Goal: Task Accomplishment & Management: Manage account settings

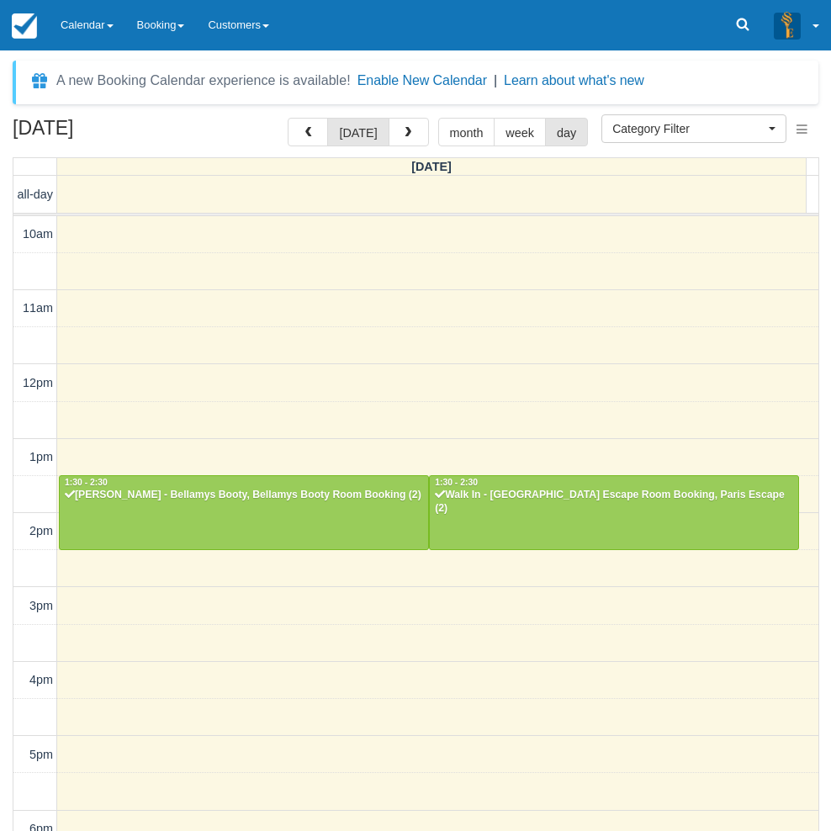
select select
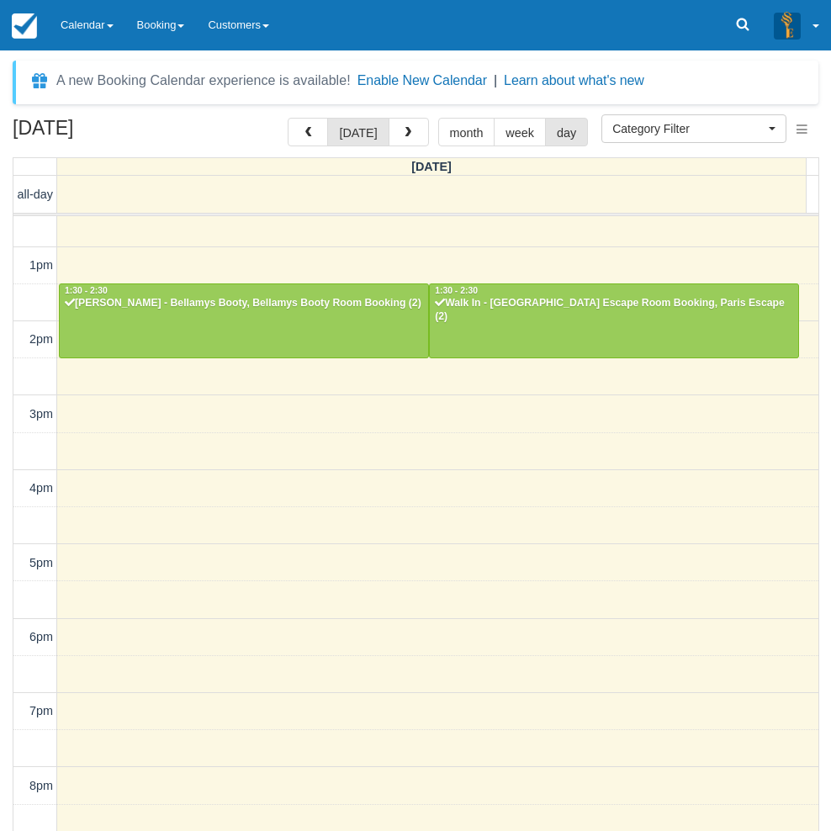
scroll to position [181, 0]
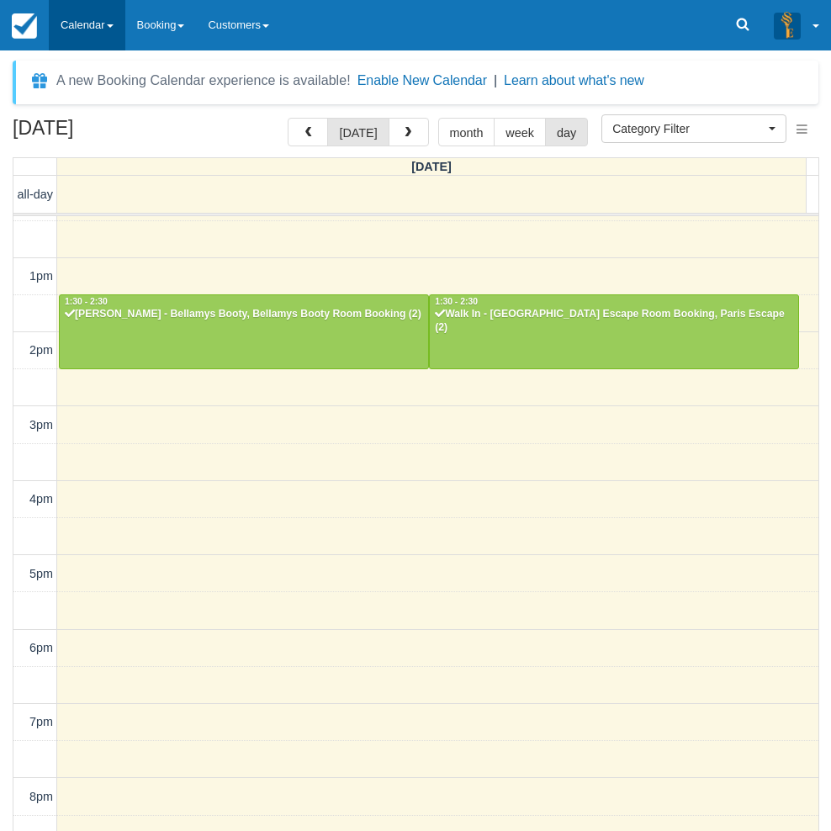
click at [93, 20] on link "Calendar" at bounding box center [87, 25] width 77 height 50
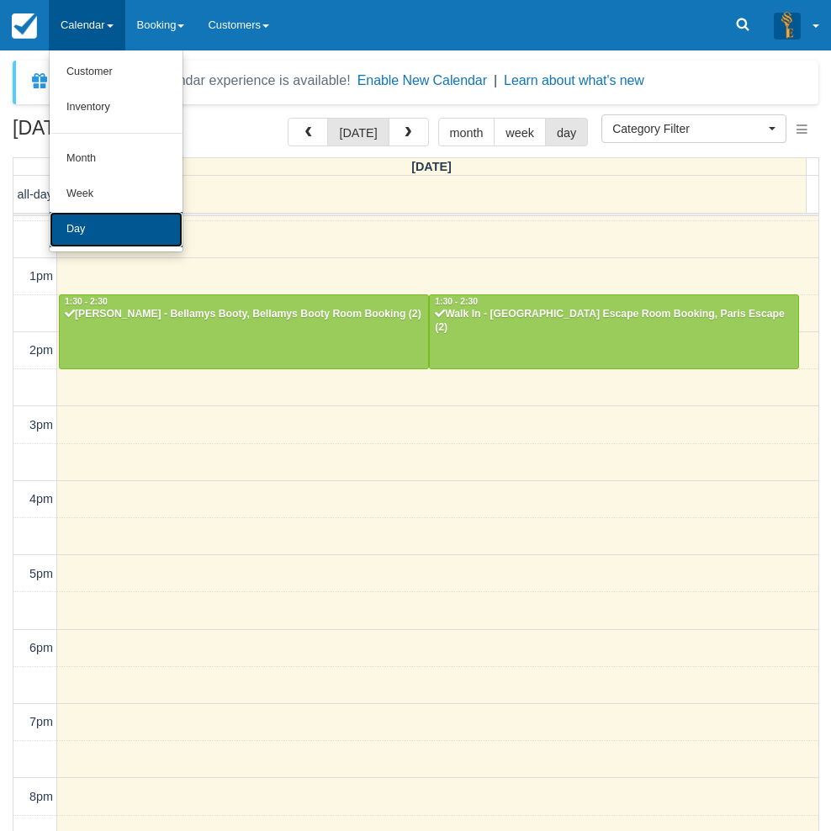
click at [117, 236] on link "Day" at bounding box center [116, 229] width 133 height 35
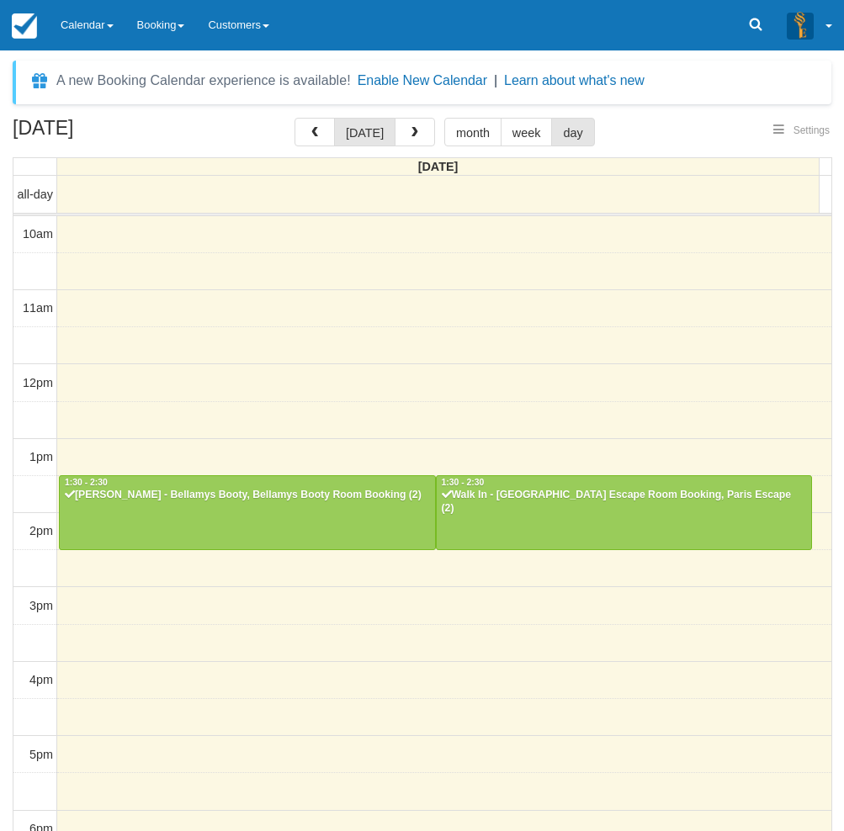
select select
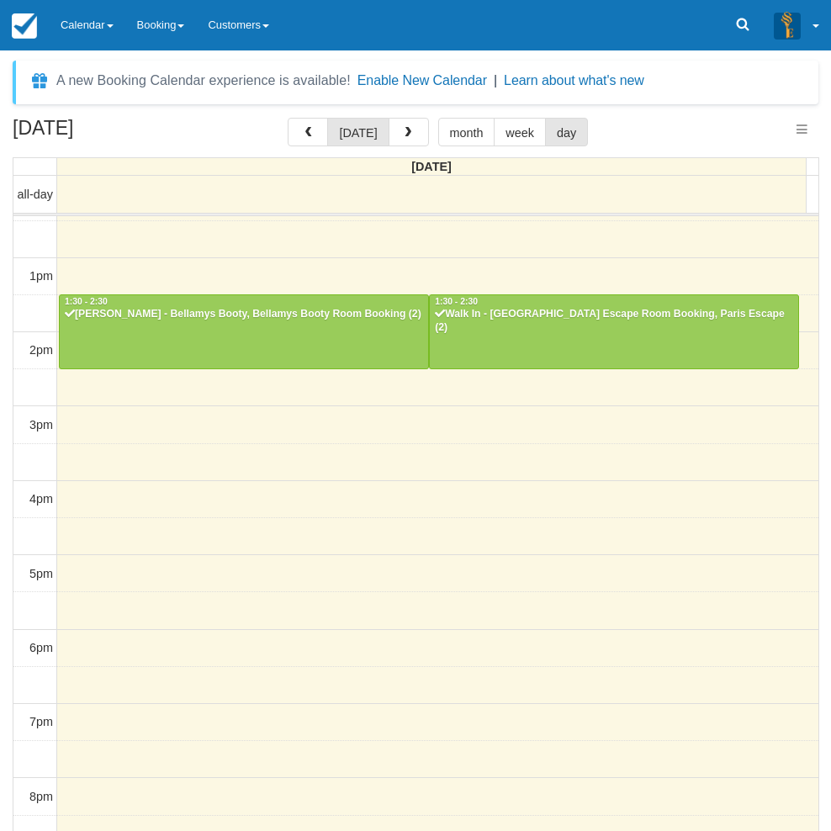
select select
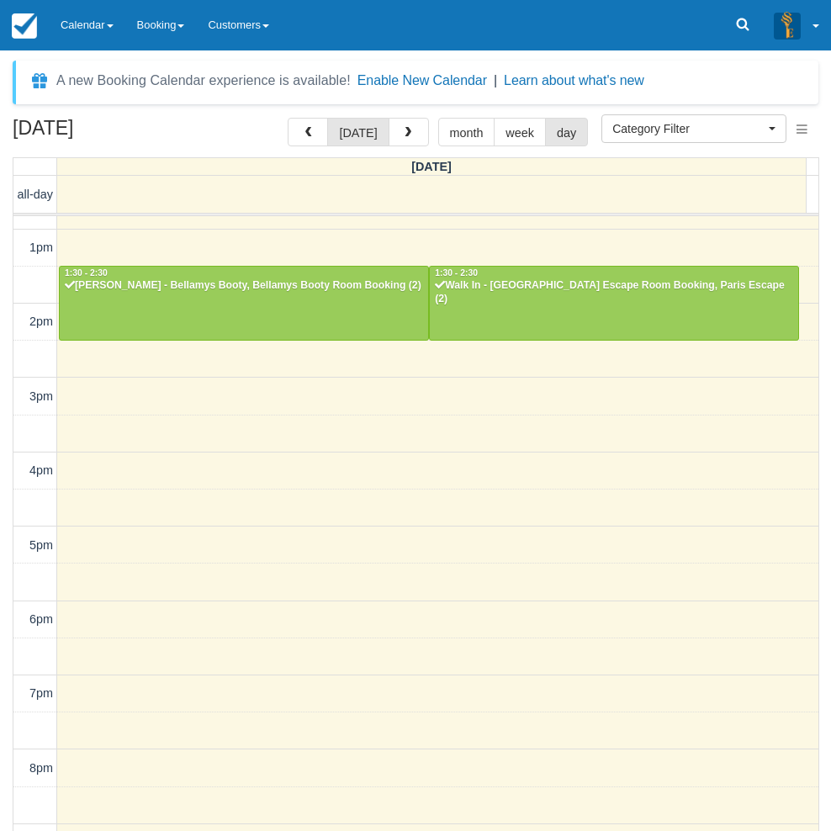
scroll to position [180, 0]
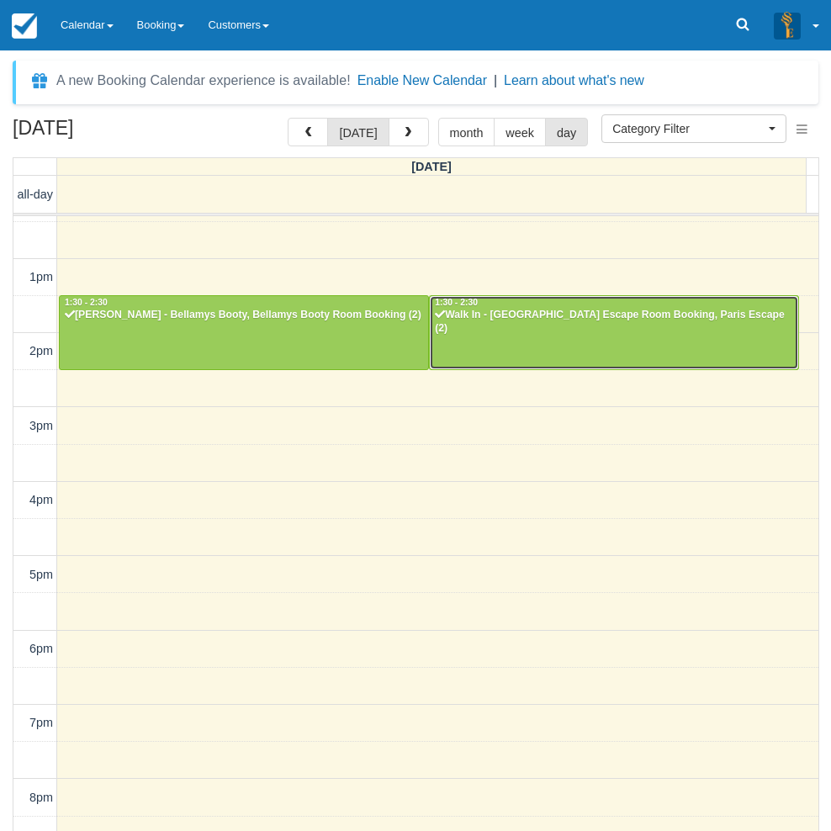
click at [491, 354] on div at bounding box center [614, 332] width 369 height 72
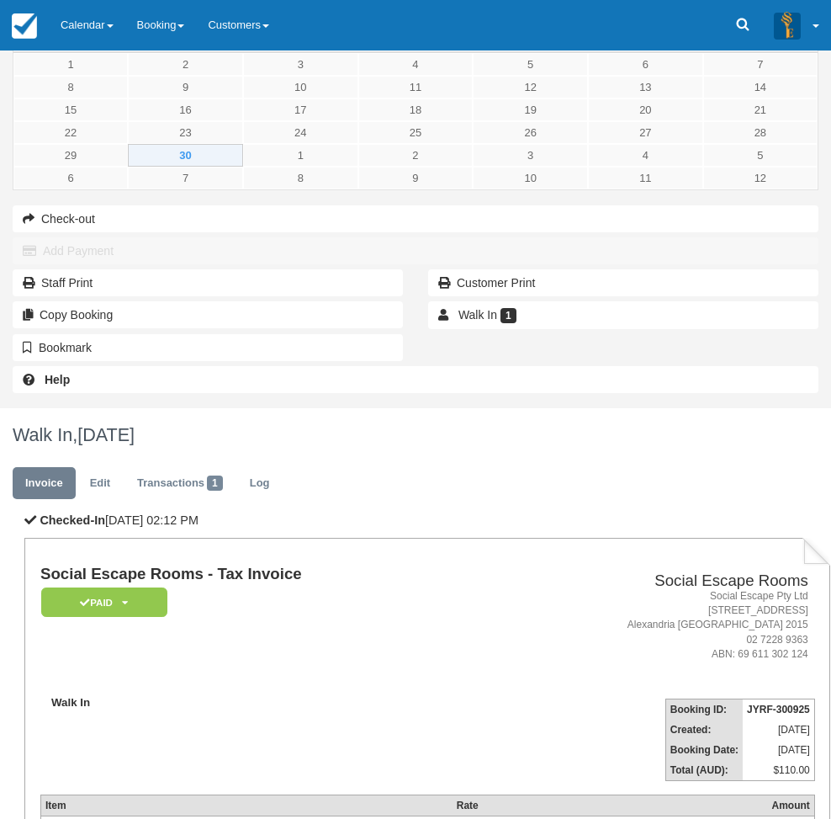
scroll to position [61, 0]
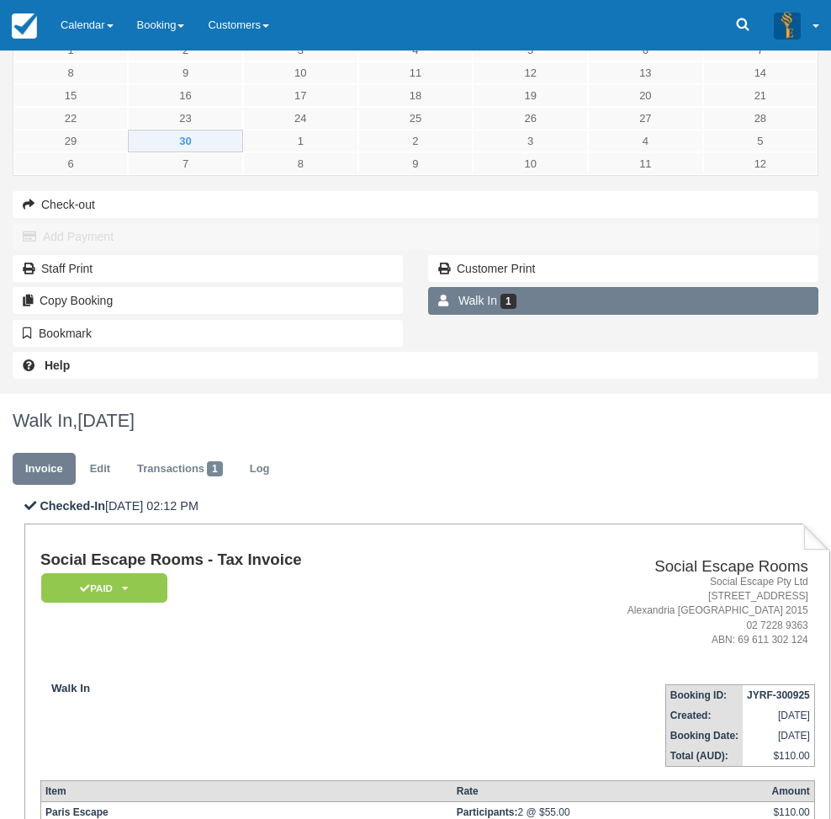
click at [428, 314] on link "Walk In 1" at bounding box center [623, 300] width 390 height 27
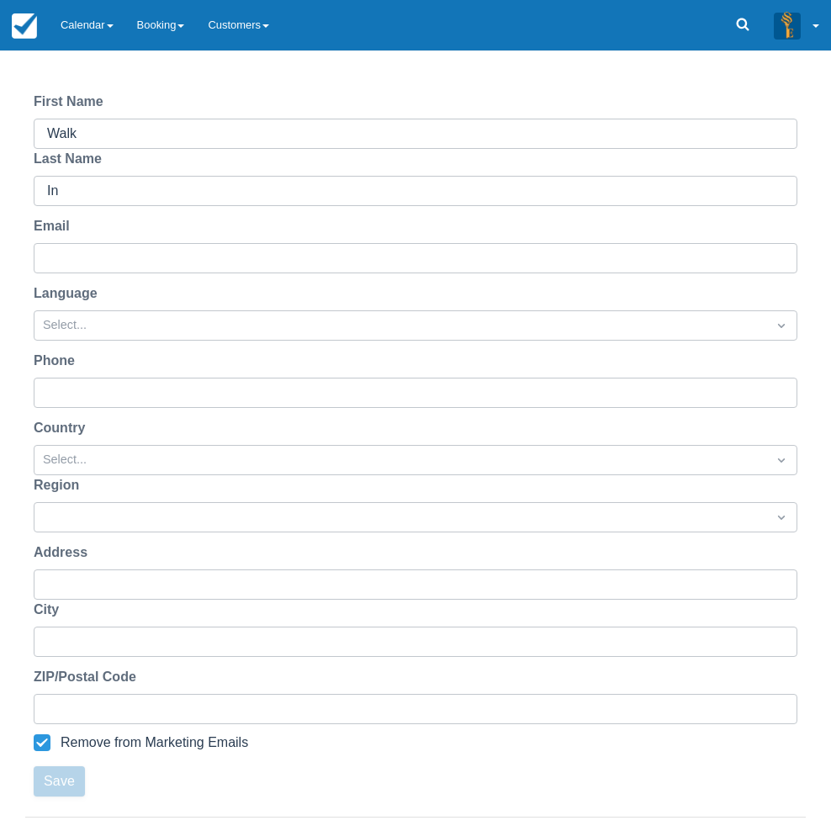
scroll to position [170, 0]
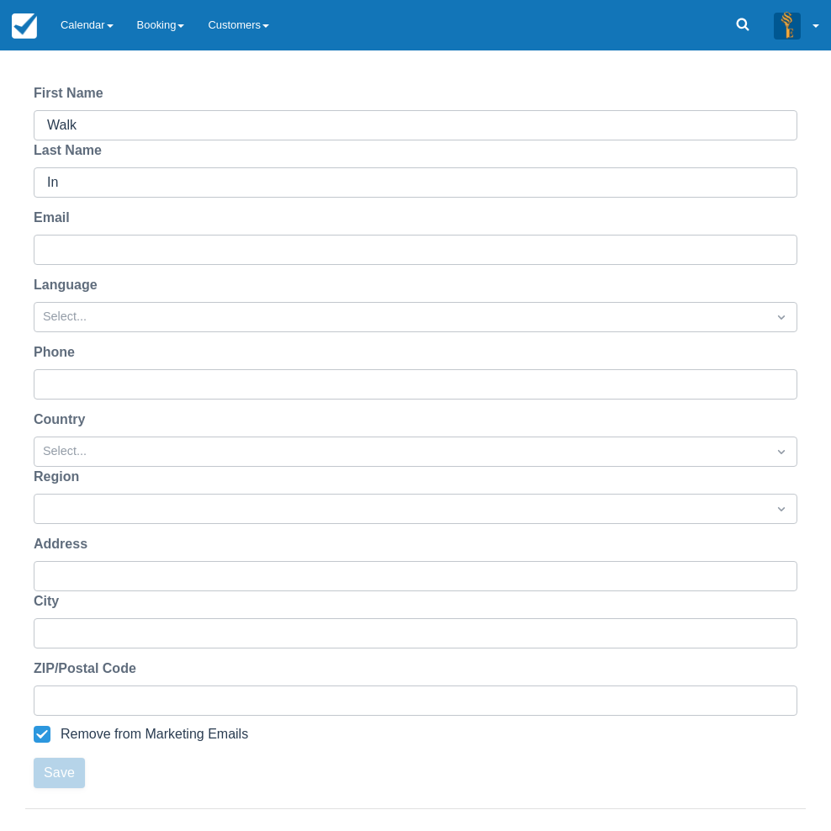
select select "50"
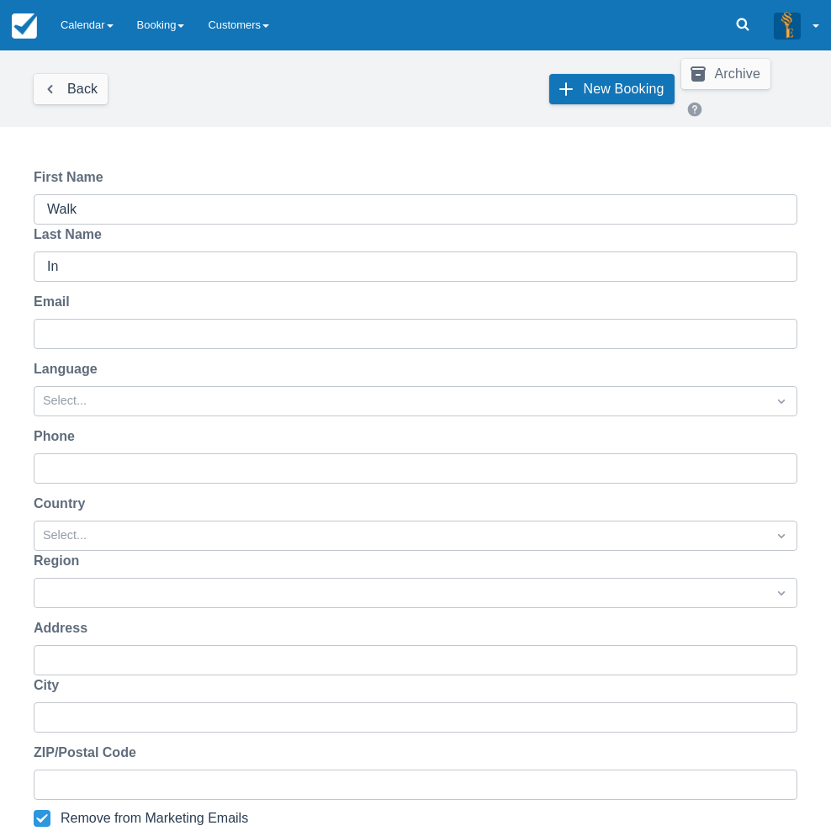
scroll to position [0, 0]
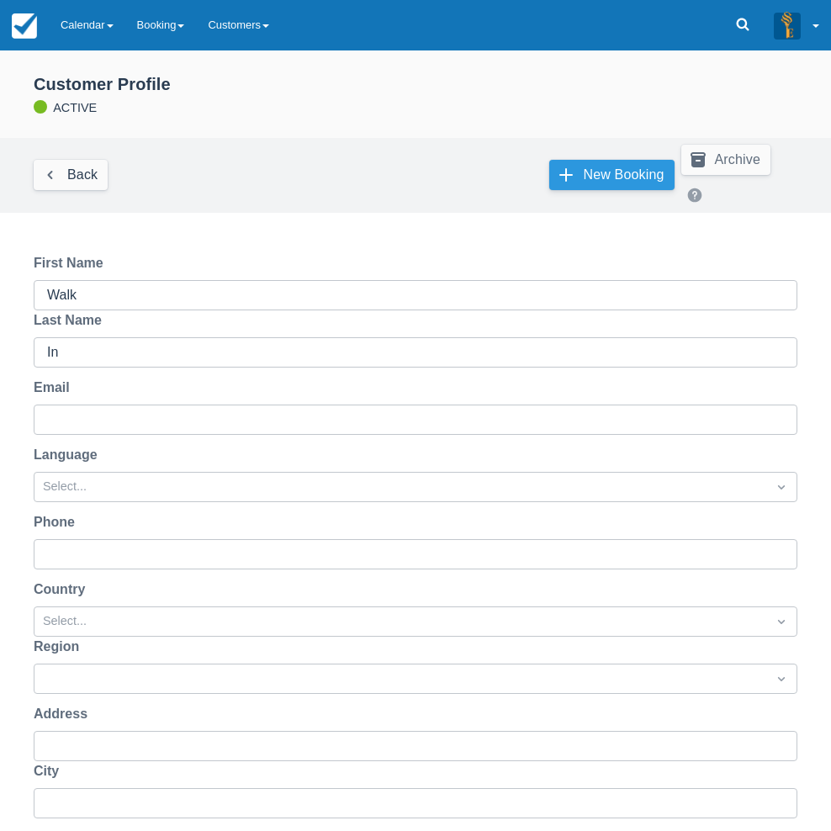
click at [573, 160] on link "New Booking" at bounding box center [611, 175] width 125 height 30
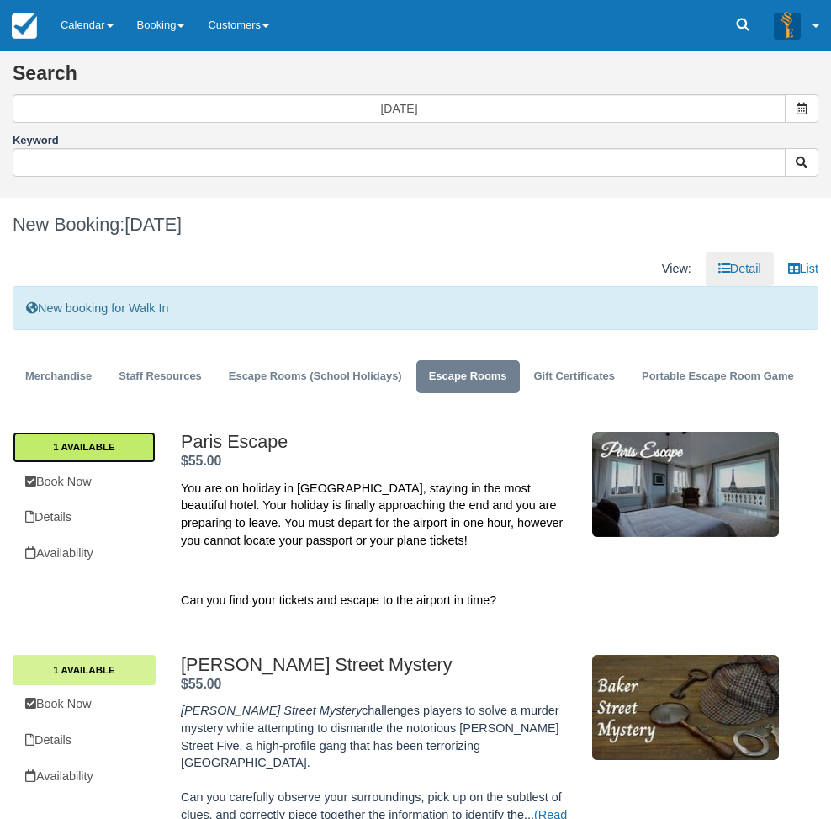
click at [156, 432] on link "1 Available" at bounding box center [84, 447] width 143 height 30
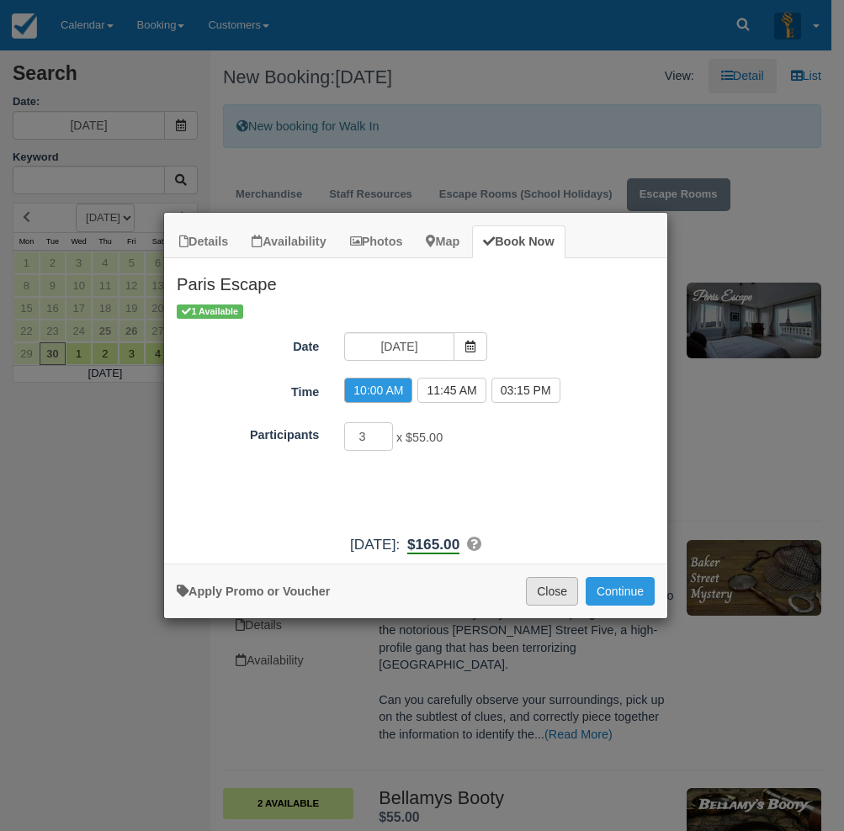
click at [549, 598] on button "Close" at bounding box center [552, 591] width 52 height 29
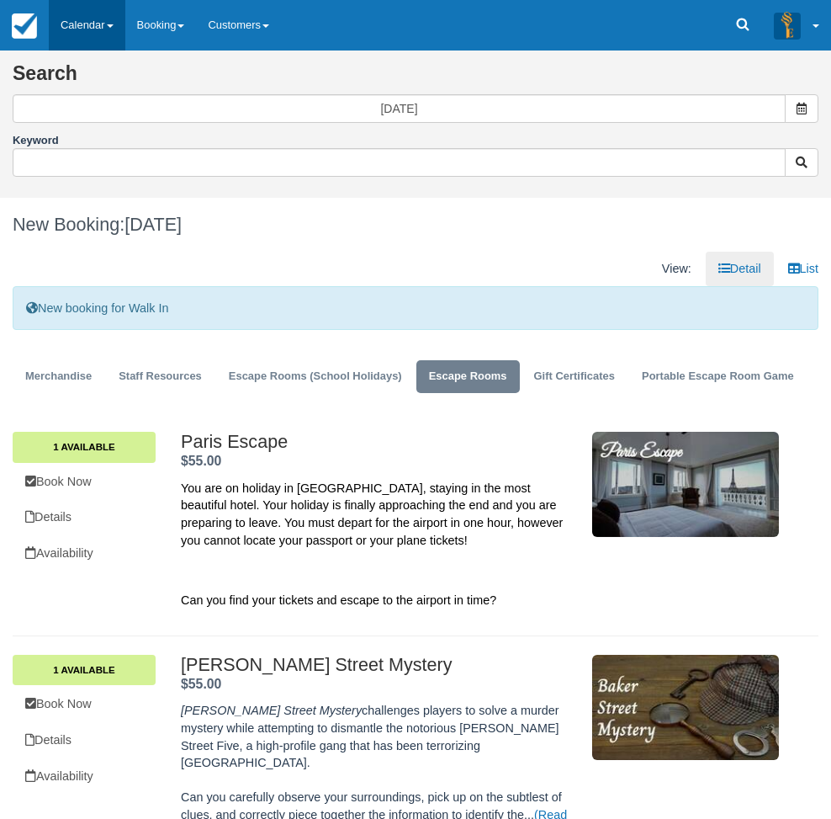
click at [112, 44] on link "Calendar" at bounding box center [87, 25] width 77 height 50
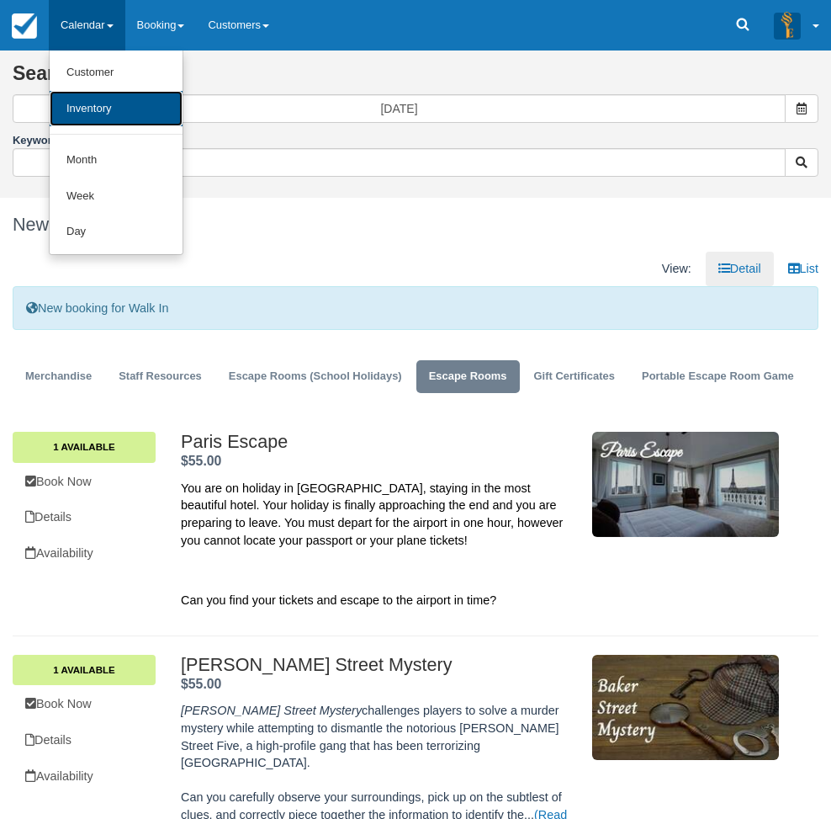
click link "Inventory"
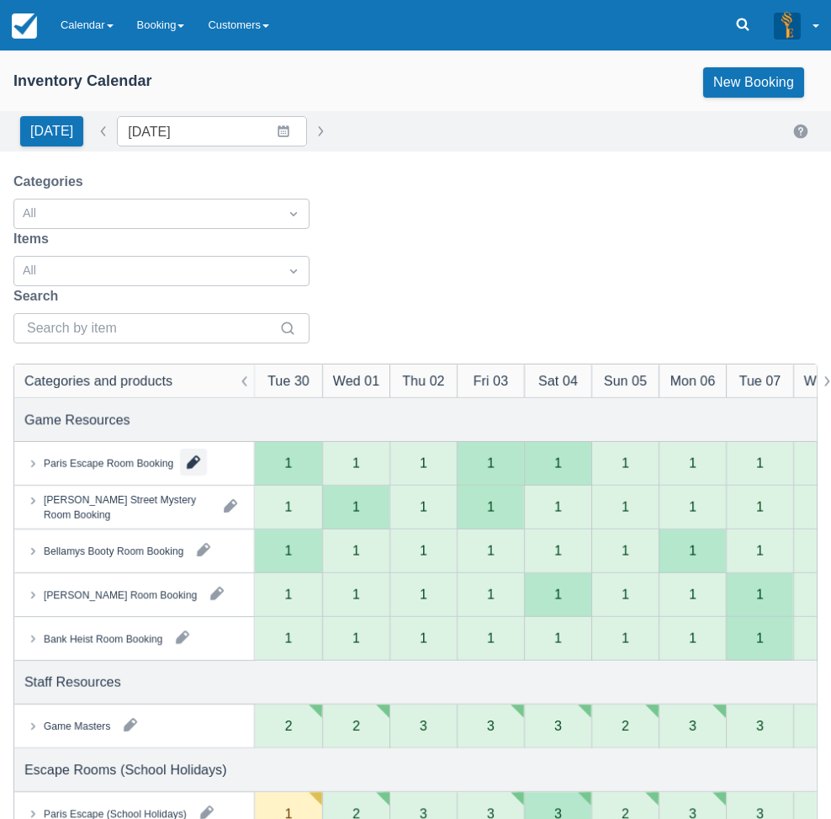
scroll to position [84, 0]
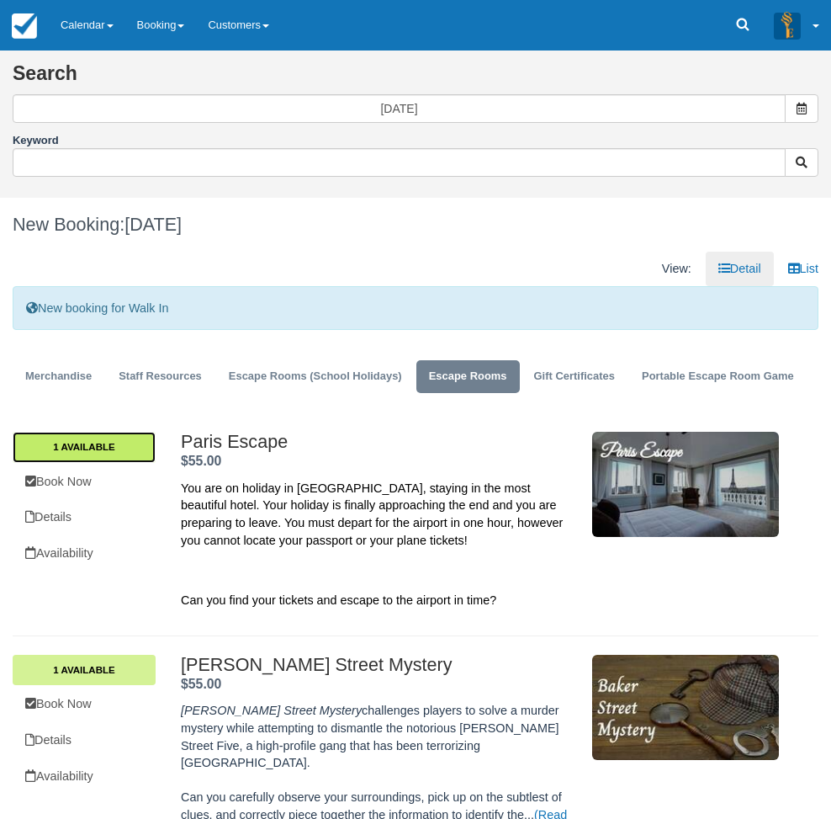
click at [156, 432] on link "1 Available" at bounding box center [84, 447] width 143 height 30
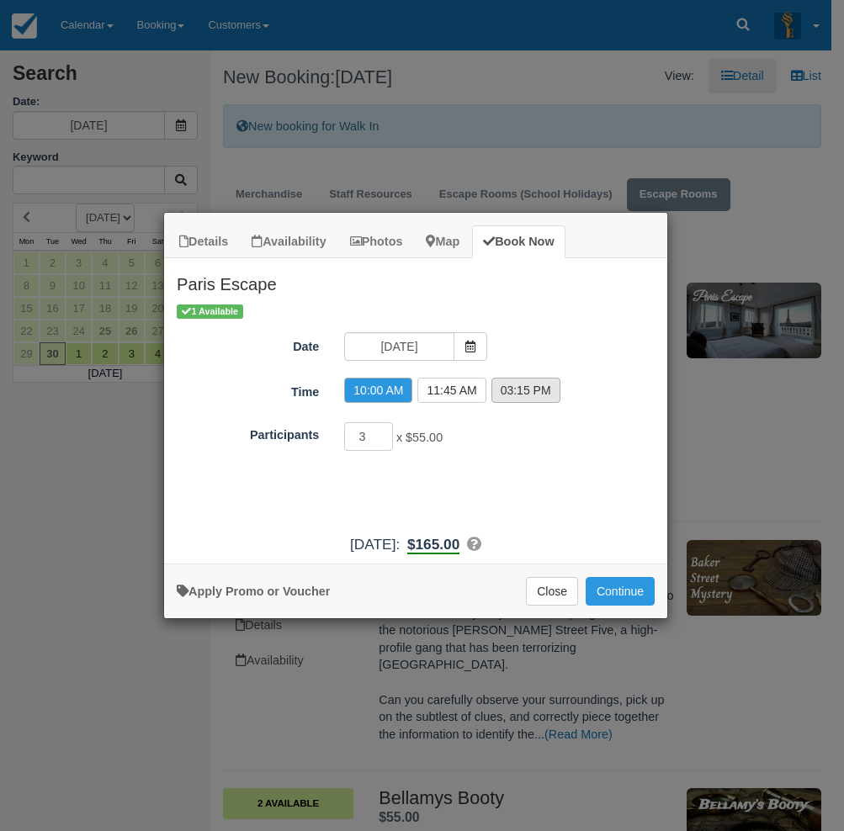
click at [522, 386] on label "03:15 PM" at bounding box center [525, 390] width 69 height 25
radio input "true"
click at [384, 443] on input "3" at bounding box center [368, 436] width 49 height 29
type input "2"
click at [384, 441] on input "2" at bounding box center [368, 436] width 49 height 29
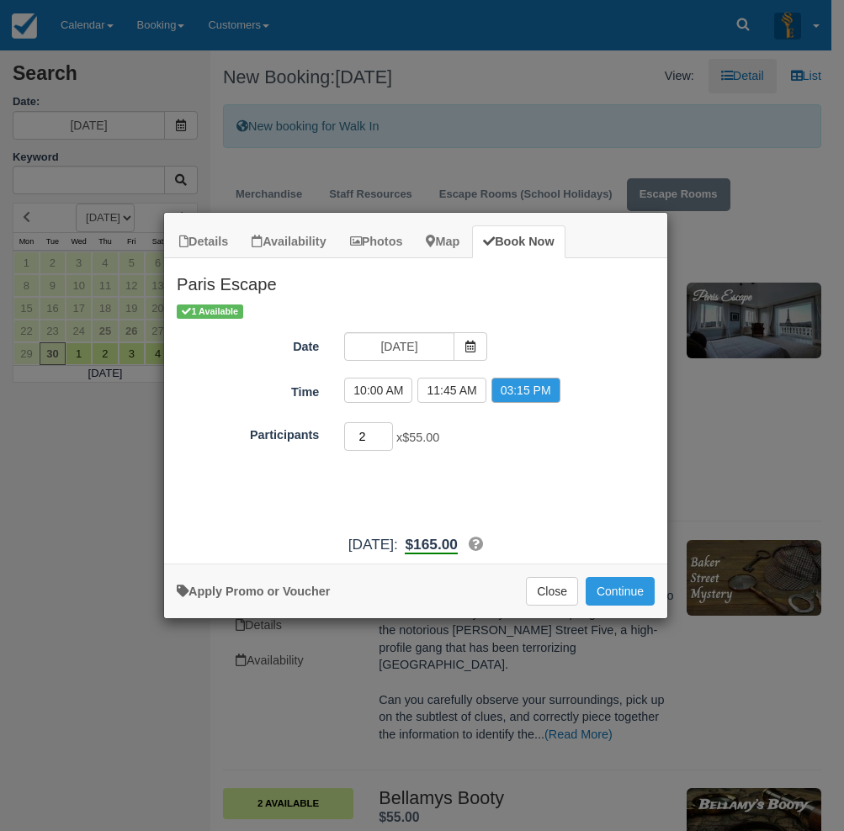
click at [384, 441] on input "2" at bounding box center [368, 436] width 49 height 29
click at [617, 591] on button "Continue" at bounding box center [620, 591] width 69 height 29
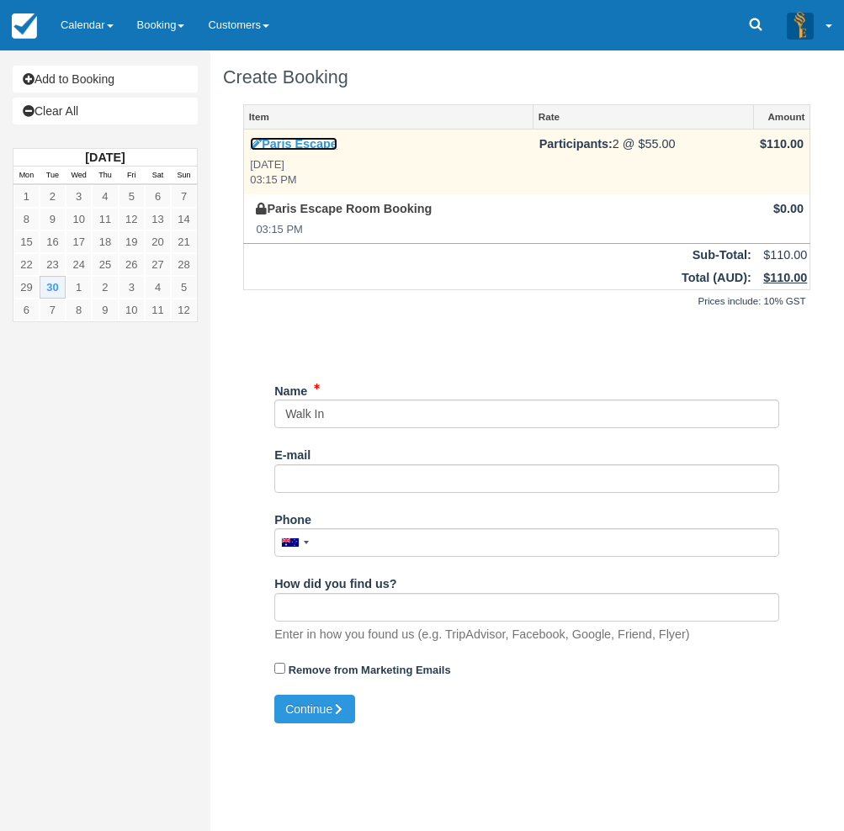
click at [255, 141] on icon at bounding box center [256, 144] width 12 height 12
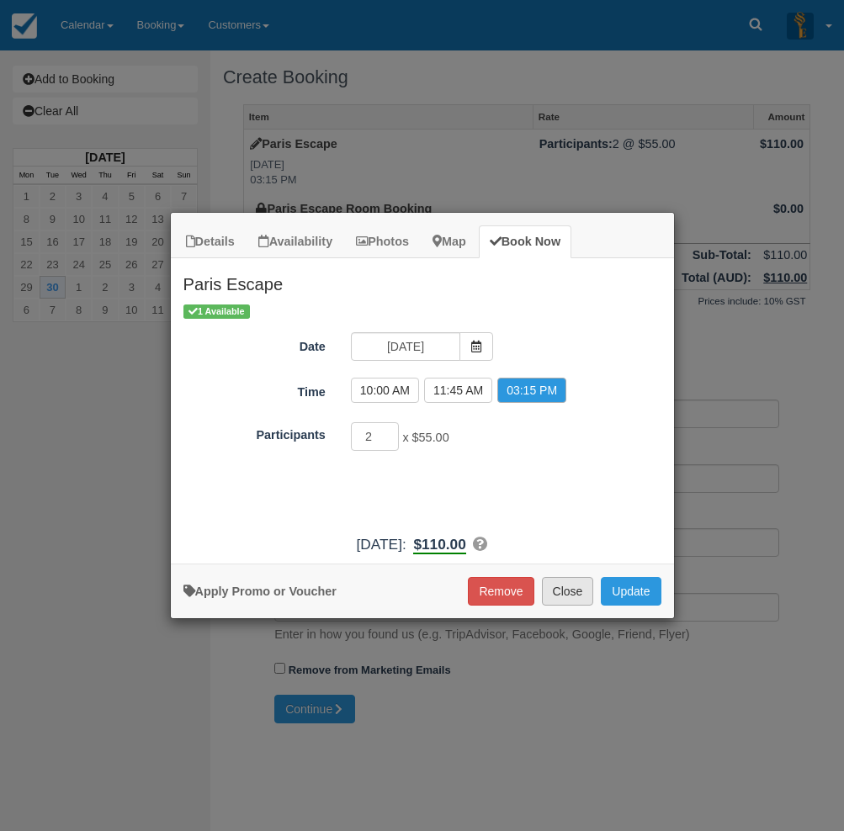
click at [563, 598] on button "Close" at bounding box center [568, 591] width 52 height 29
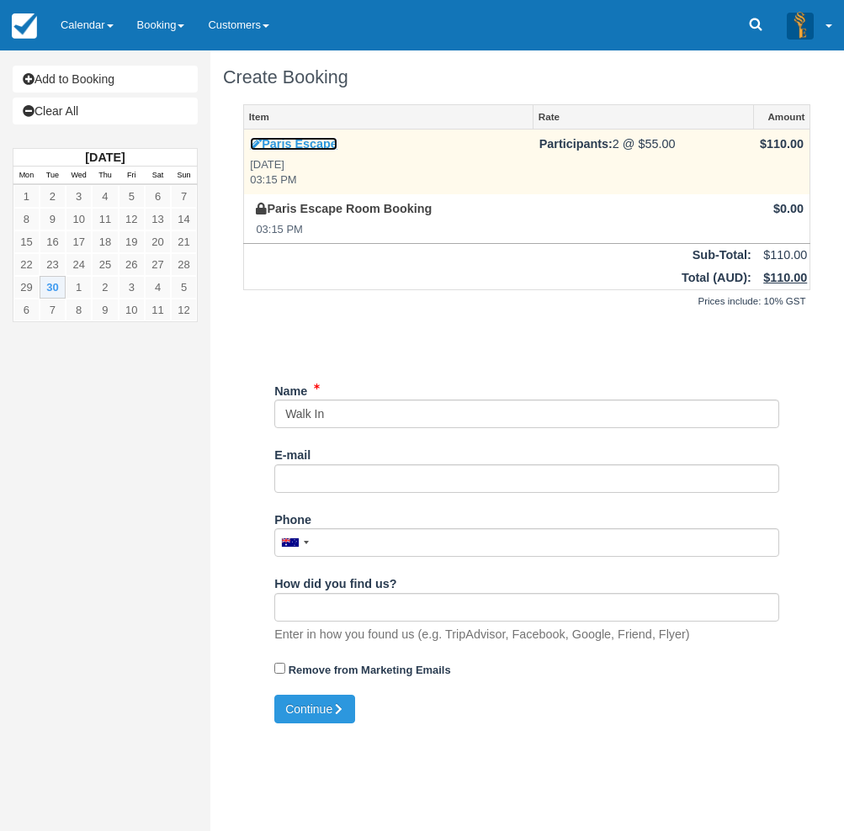
click at [252, 143] on icon at bounding box center [256, 144] width 12 height 12
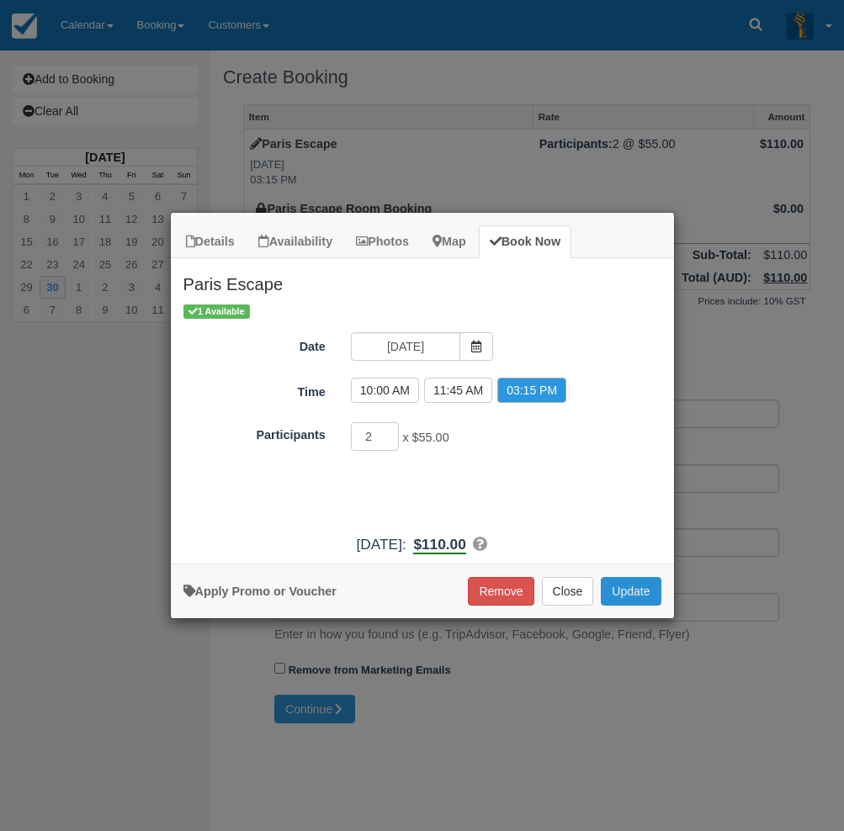
click at [639, 597] on button "Update" at bounding box center [631, 591] width 60 height 29
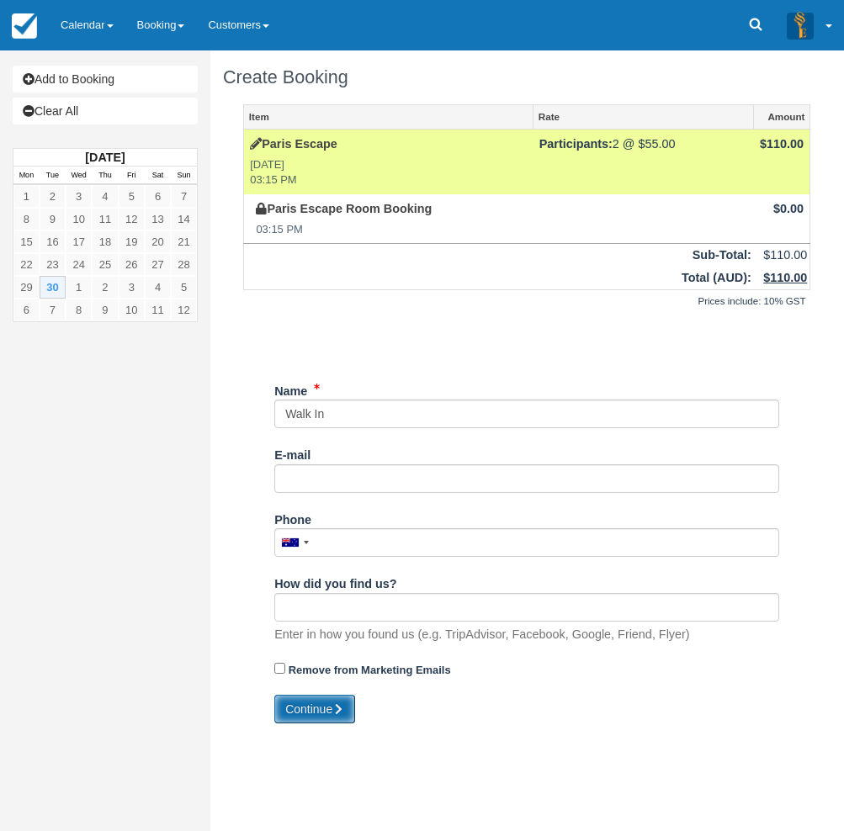
click at [339, 713] on icon "submit" at bounding box center [338, 709] width 12 height 12
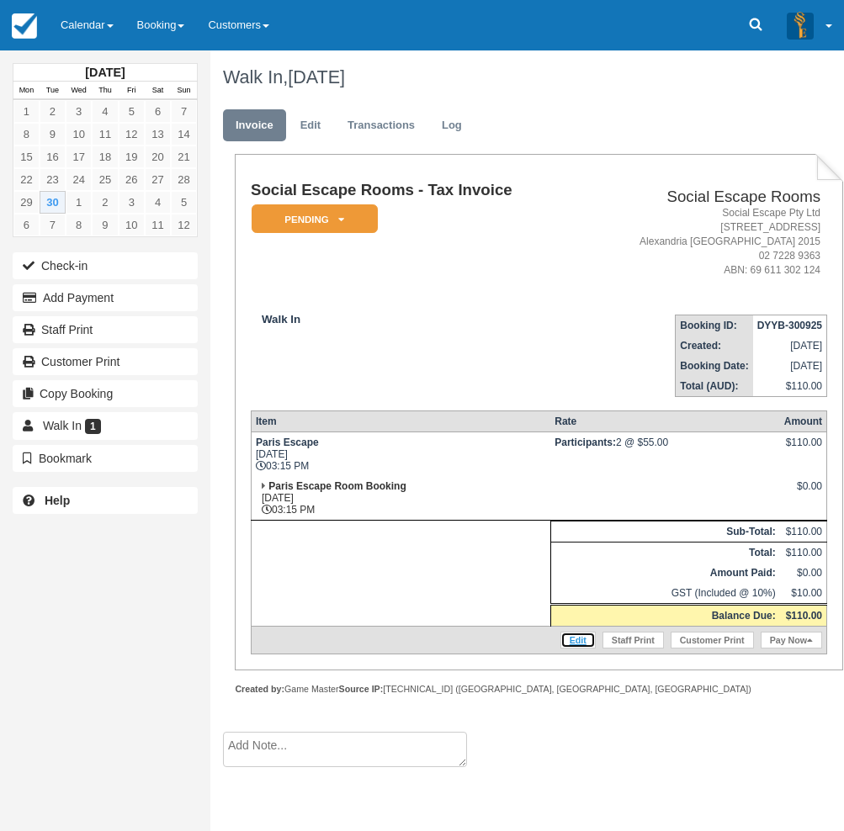
click at [568, 638] on link "Edit" at bounding box center [577, 640] width 35 height 17
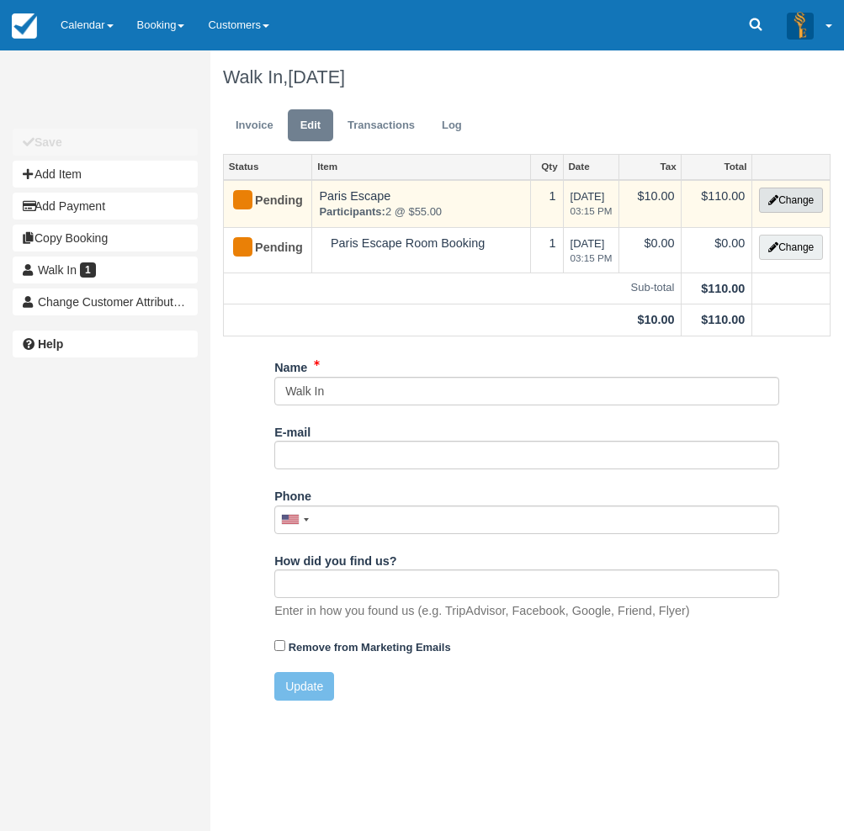
click at [792, 204] on button "Change" at bounding box center [791, 200] width 64 height 25
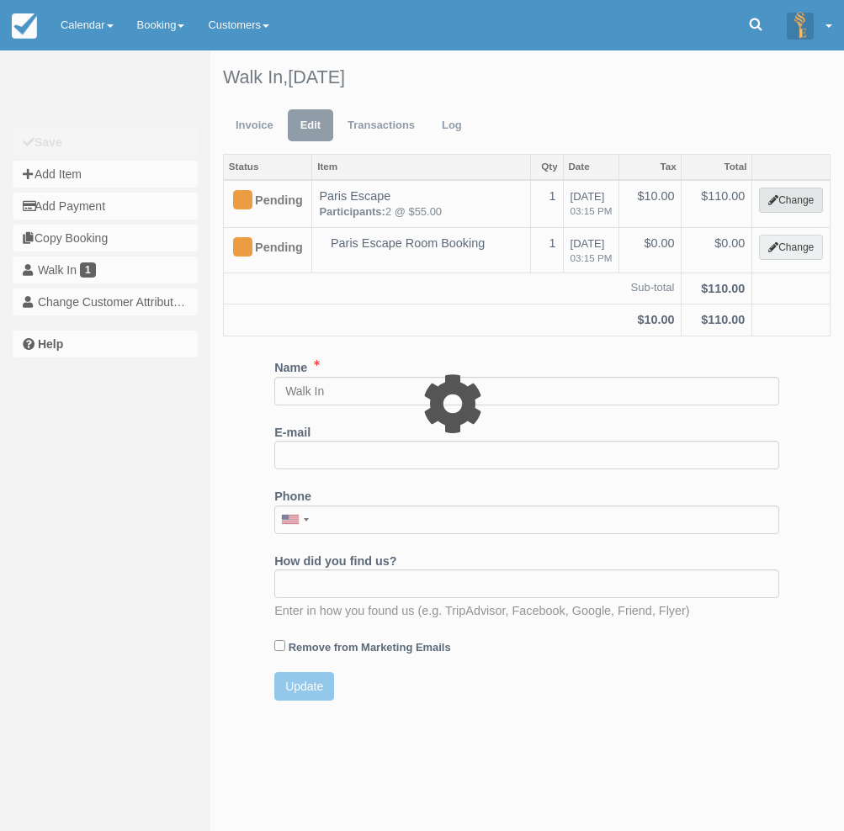
select select "2"
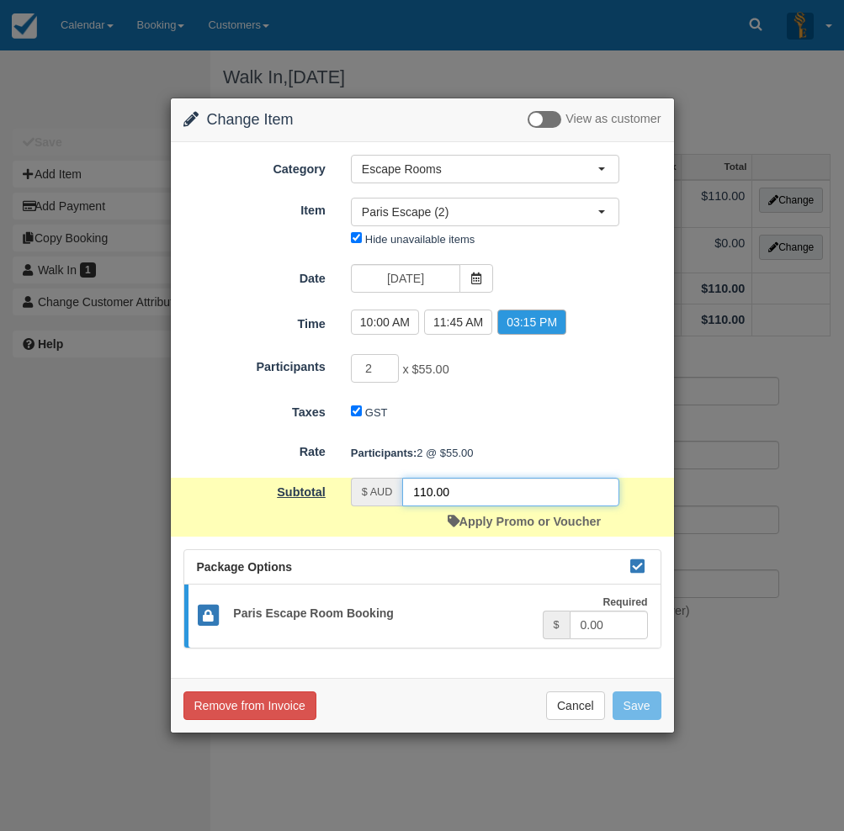
drag, startPoint x: 478, startPoint y: 501, endPoint x: 334, endPoint y: 496, distance: 144.0
click at [334, 496] on div "Subtotal $ AUD 110.00 Apply Promo or Voucher" at bounding box center [422, 507] width 503 height 59
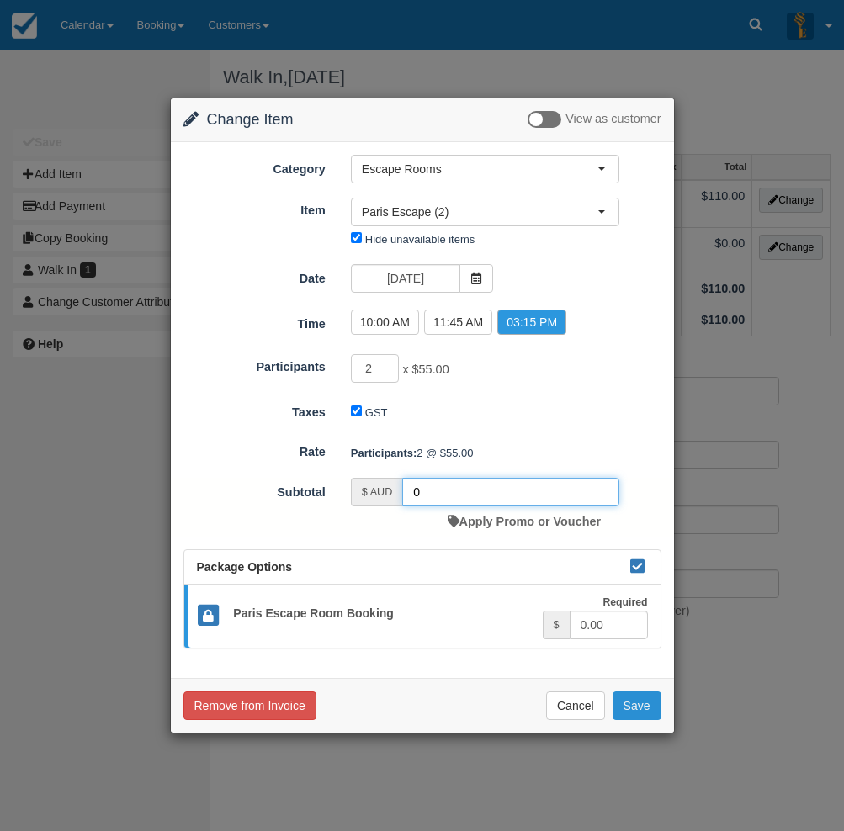
type input "0"
click at [646, 718] on button "Save" at bounding box center [636, 706] width 49 height 29
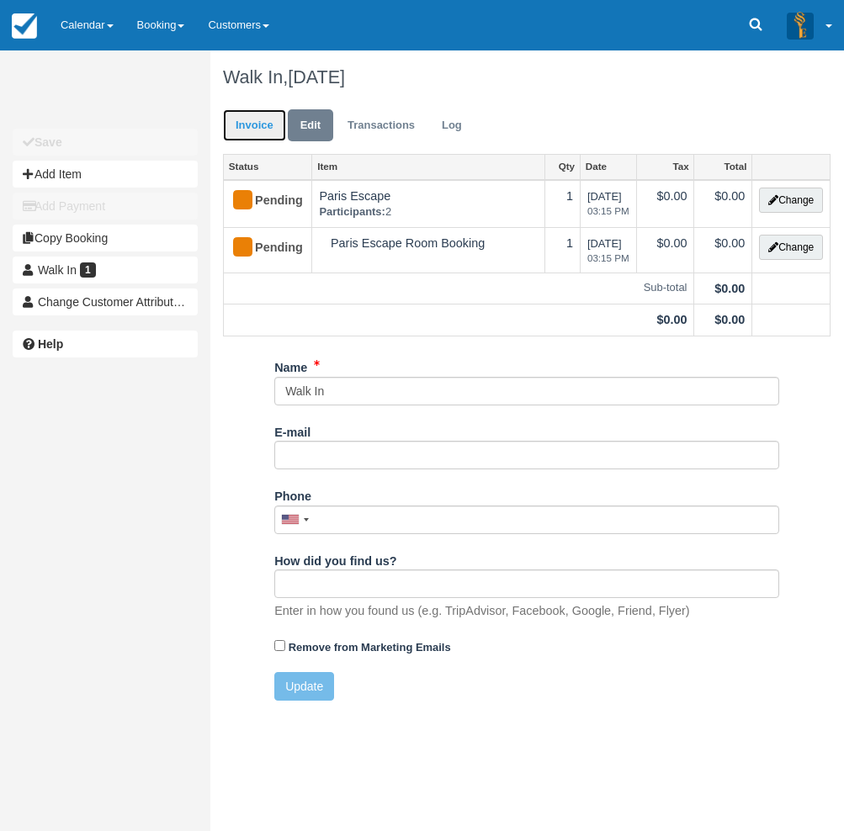
click at [239, 120] on link "Invoice" at bounding box center [254, 125] width 63 height 33
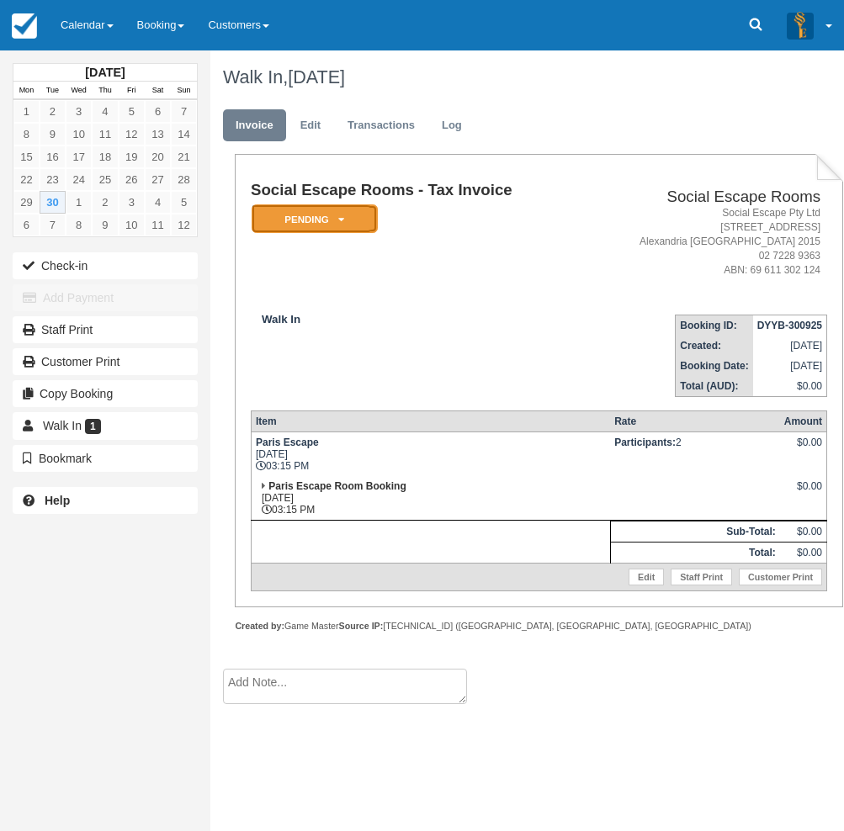
click at [326, 209] on em "Pending" at bounding box center [315, 218] width 126 height 29
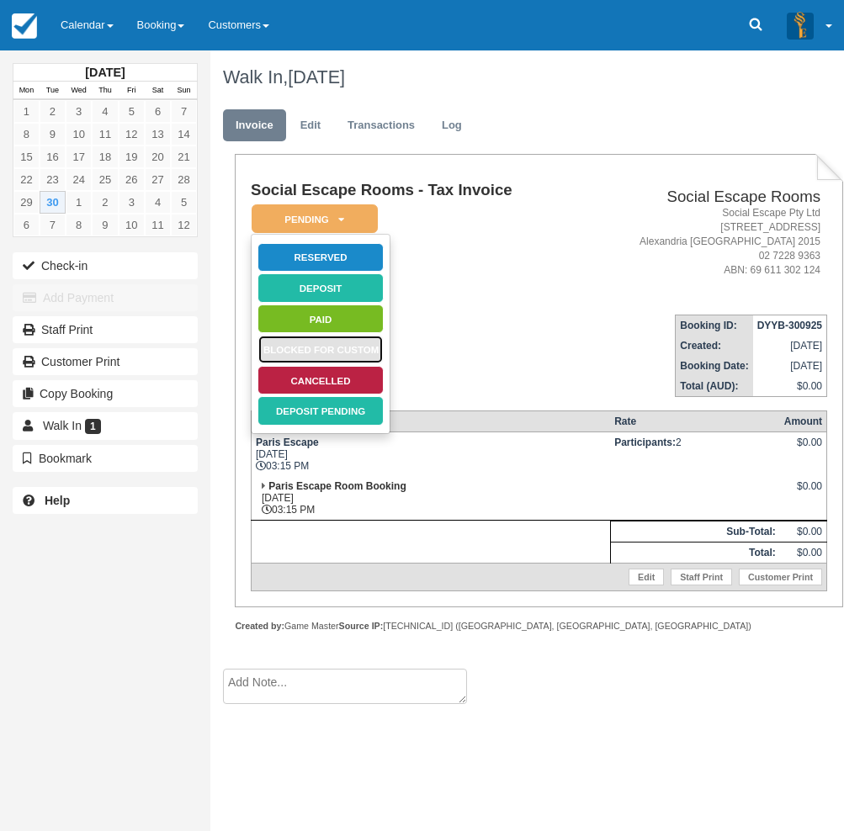
click at [316, 353] on link "Blocked for Custom" at bounding box center [320, 349] width 126 height 29
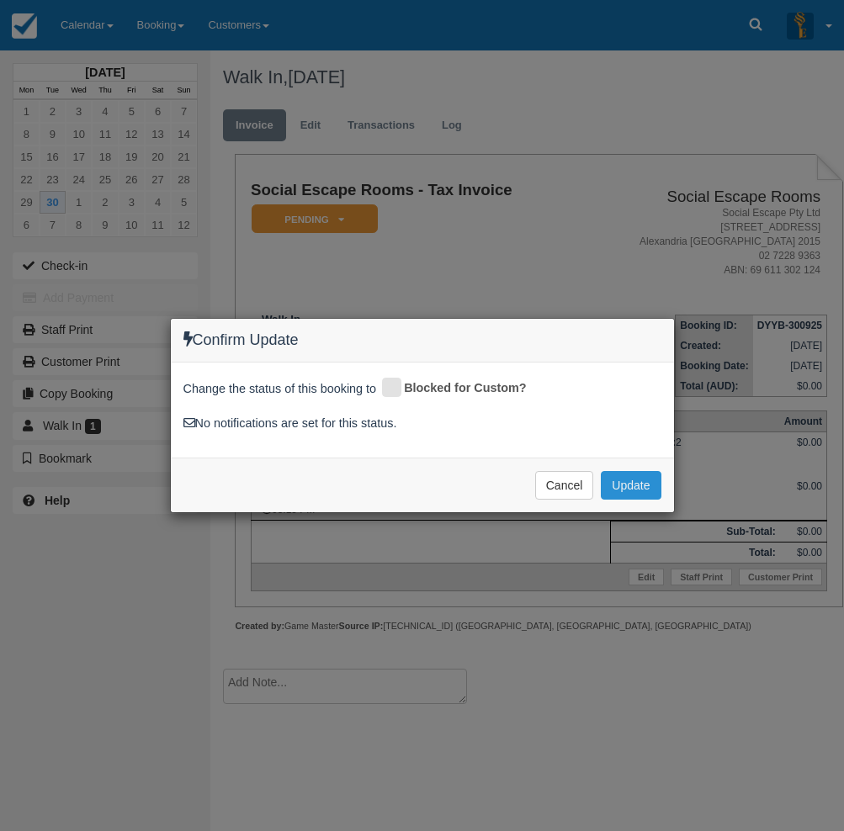
click at [625, 487] on button "Update" at bounding box center [631, 485] width 60 height 29
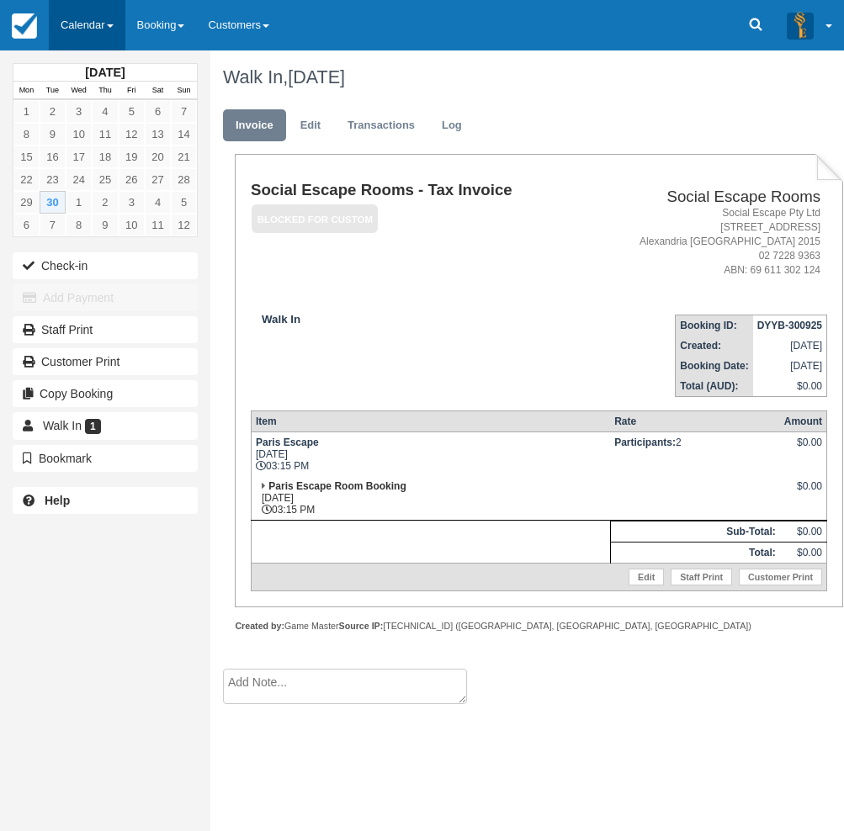
click at [85, 40] on link "Calendar" at bounding box center [87, 25] width 77 height 50
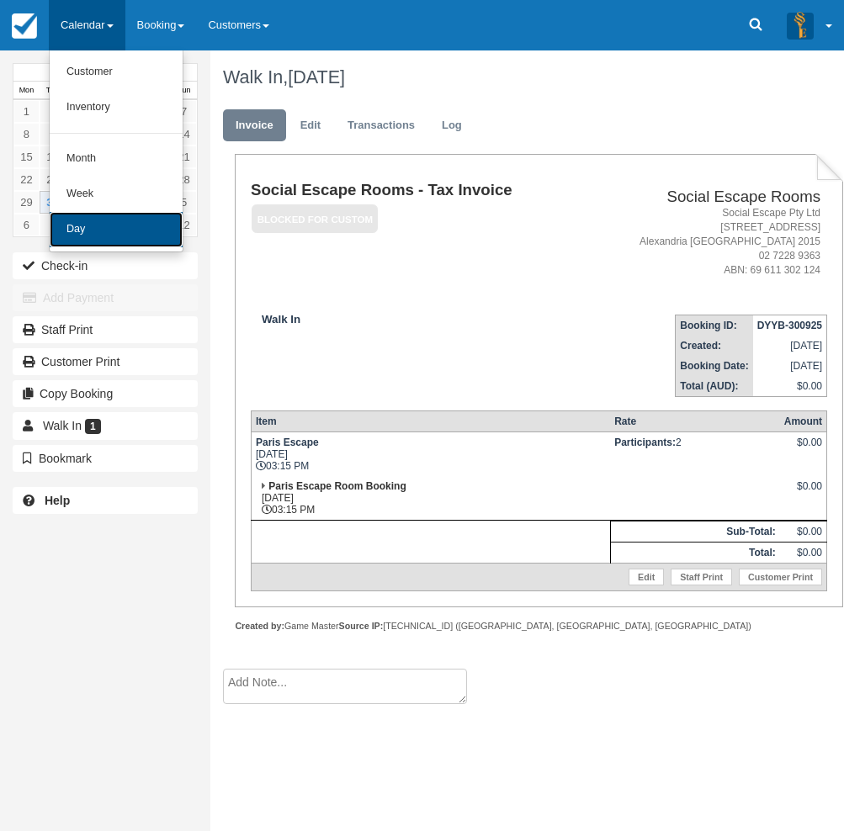
click at [127, 231] on link "Day" at bounding box center [116, 229] width 133 height 35
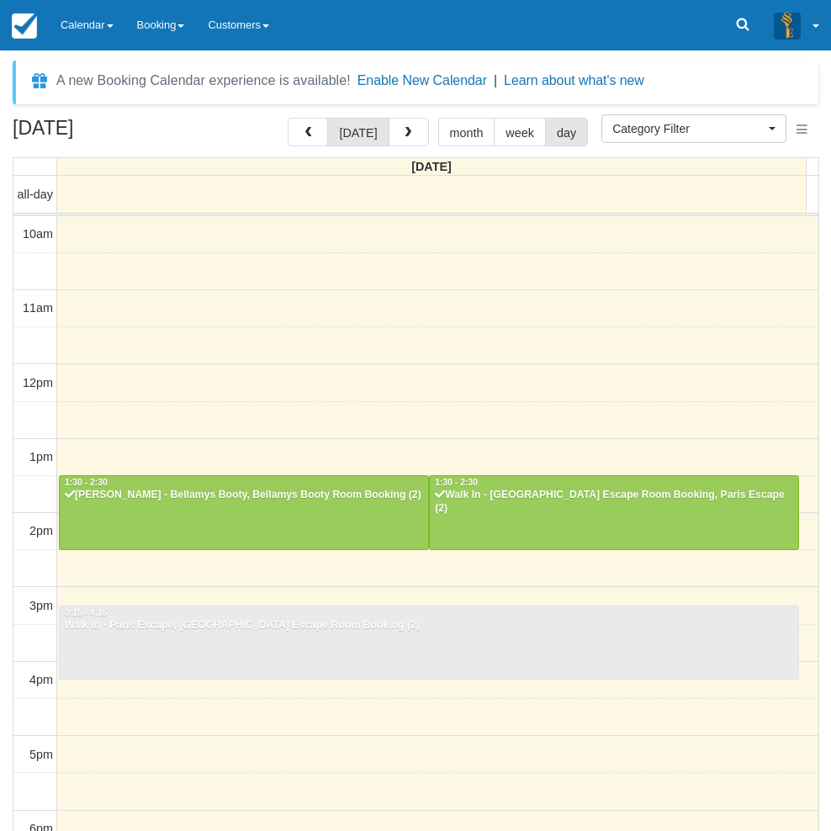
select select
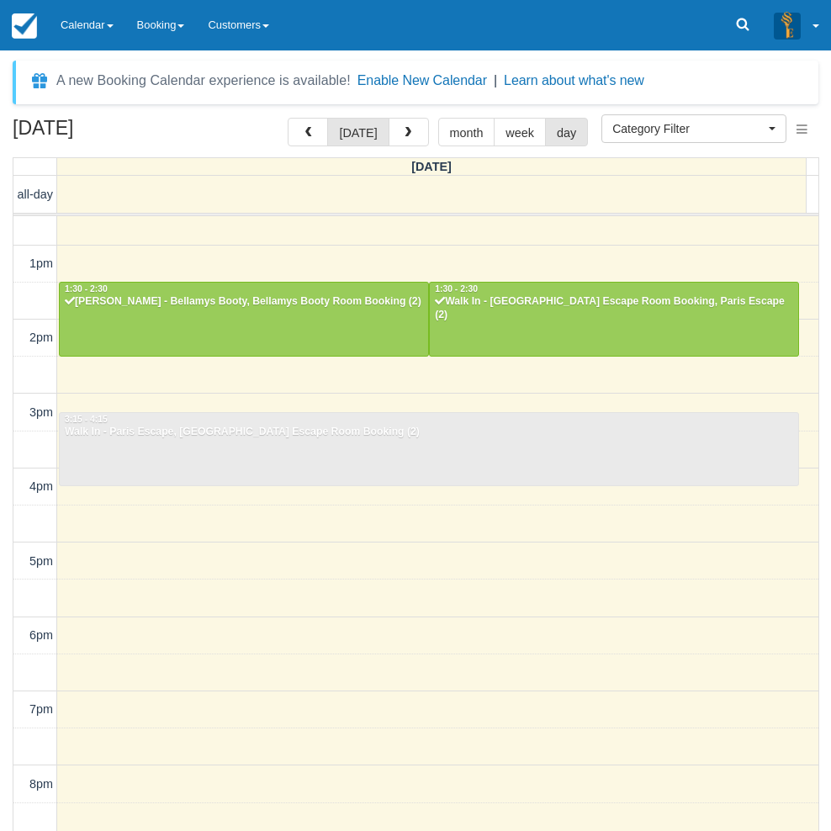
scroll to position [97, 0]
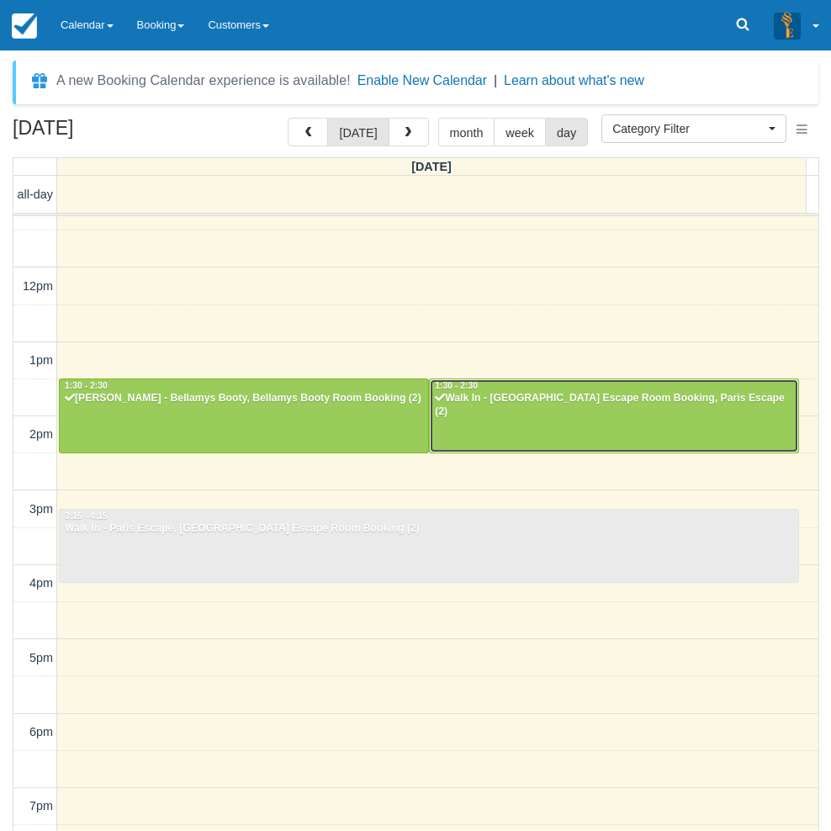
click at [525, 435] on div at bounding box center [614, 415] width 369 height 72
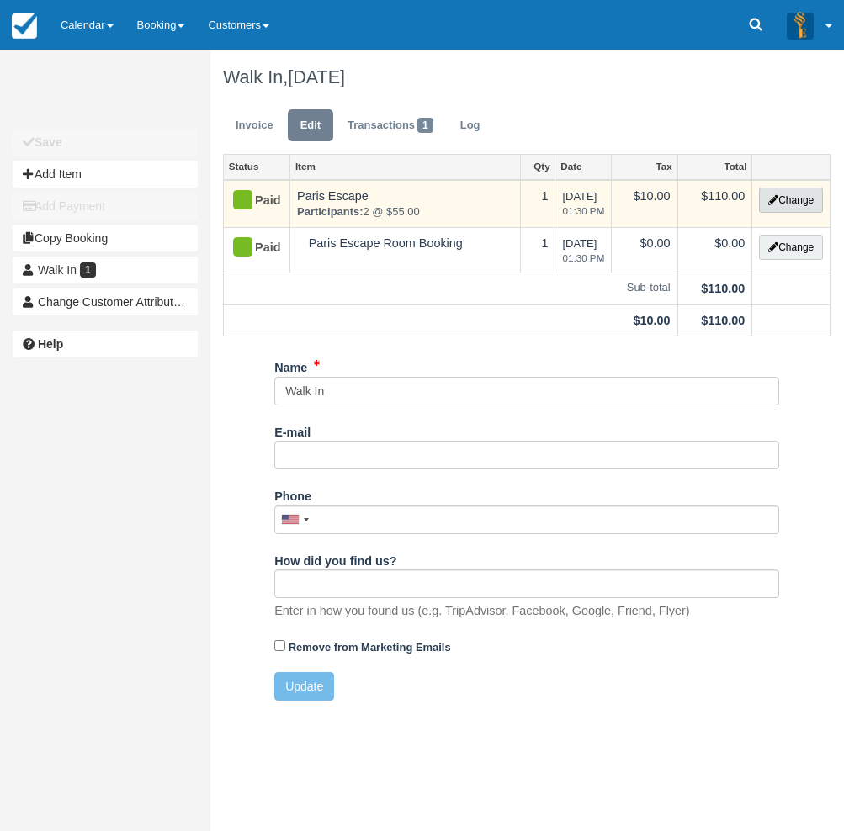
click at [798, 202] on button "Change" at bounding box center [791, 200] width 64 height 25
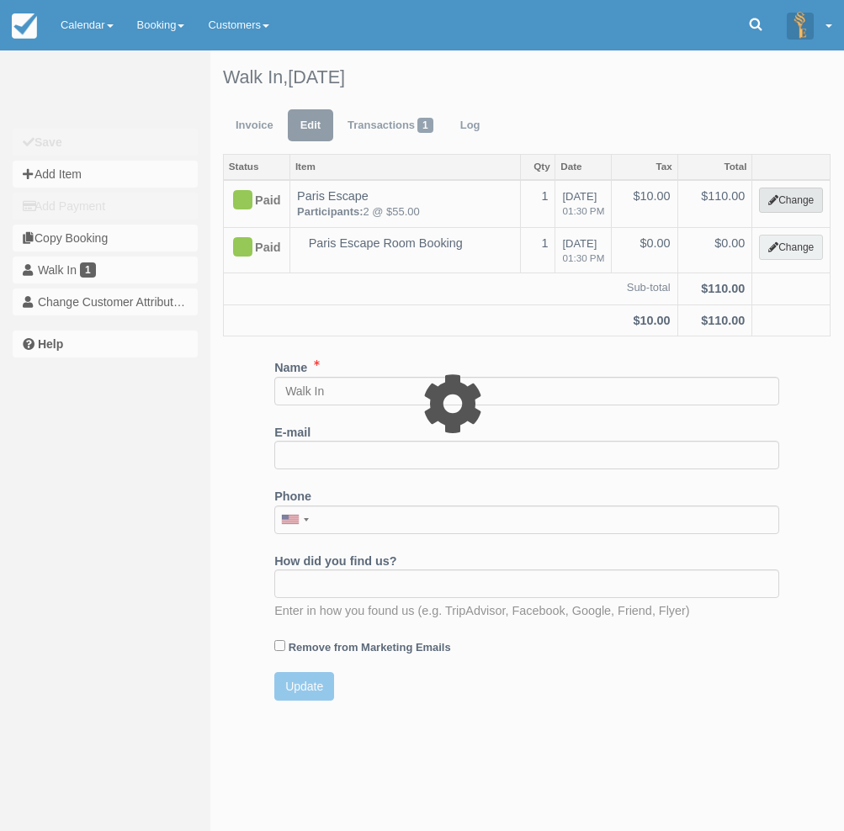
select select "2"
type input "110.00"
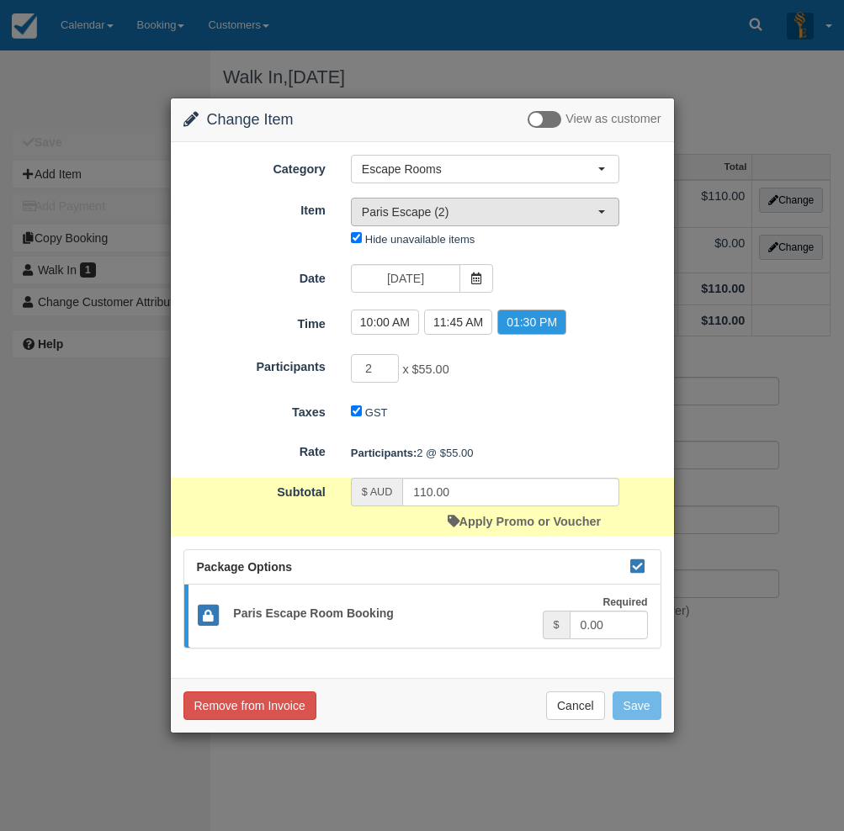
click at [411, 212] on span "Paris Escape (2)" at bounding box center [480, 212] width 236 height 17
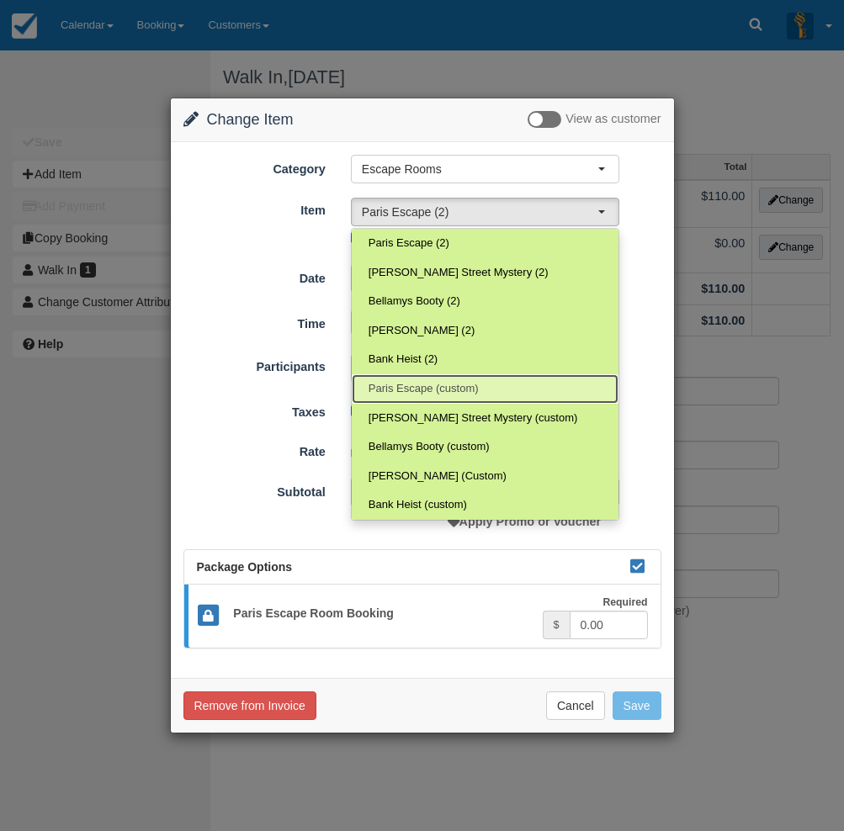
click at [442, 395] on span "Paris Escape (custom)" at bounding box center [424, 389] width 110 height 16
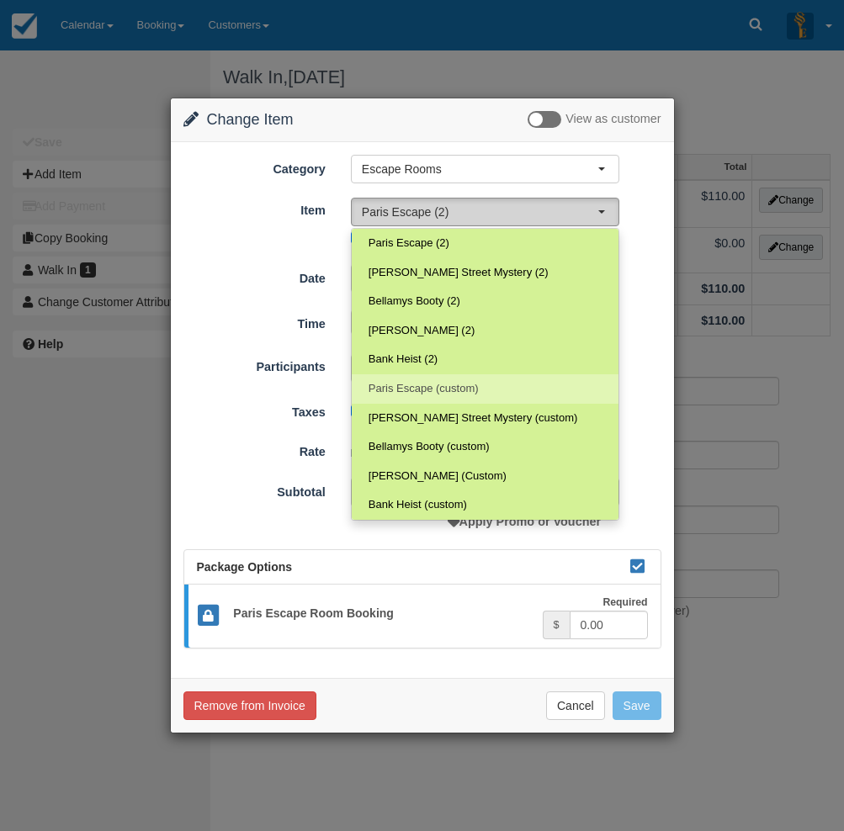
select select "22"
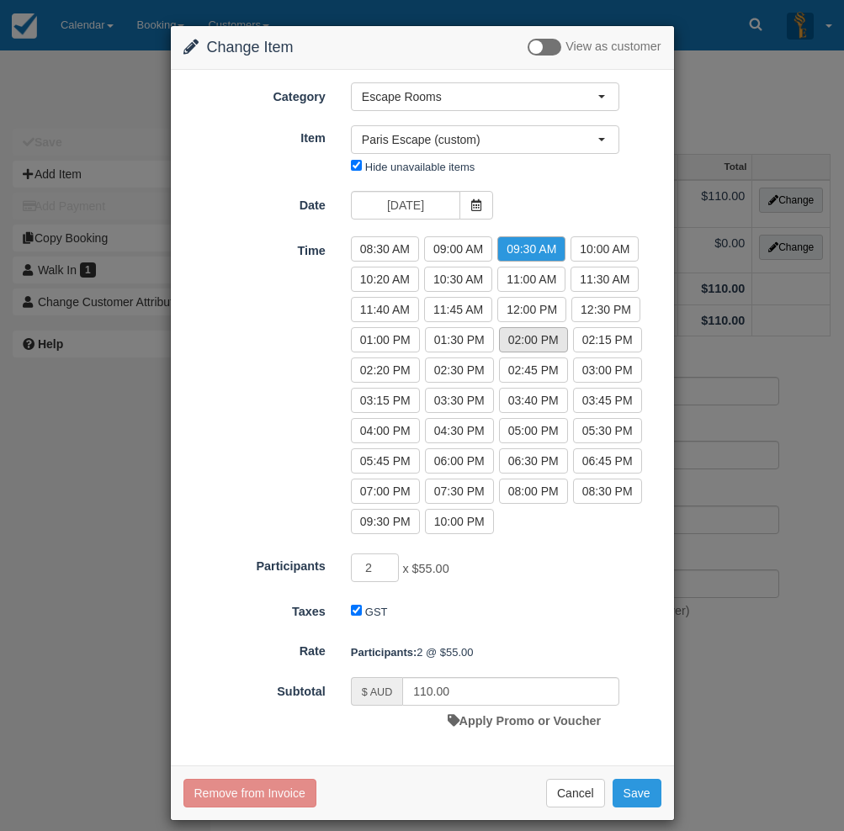
click at [525, 343] on label "02:00 PM" at bounding box center [533, 339] width 69 height 25
radio input "true"
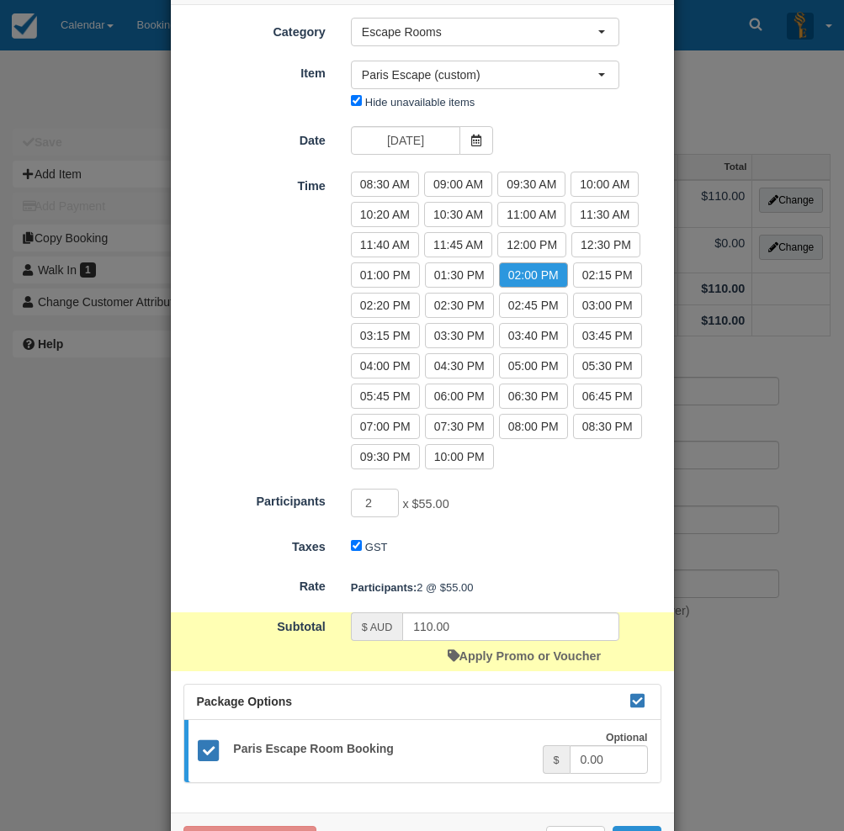
scroll to position [127, 0]
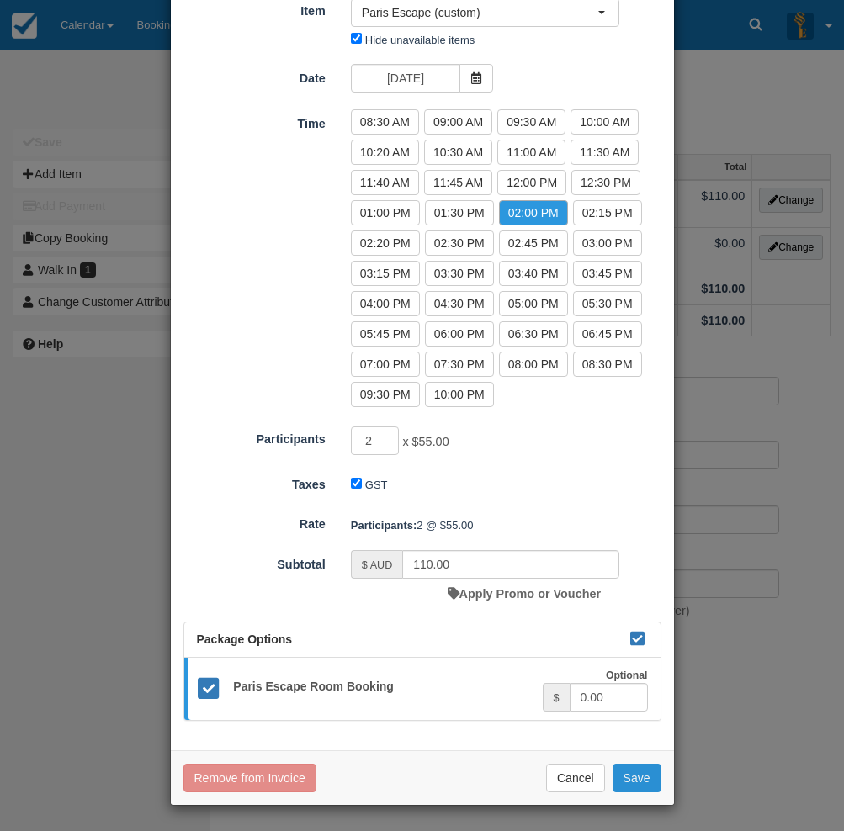
click at [645, 784] on button "Save" at bounding box center [636, 778] width 49 height 29
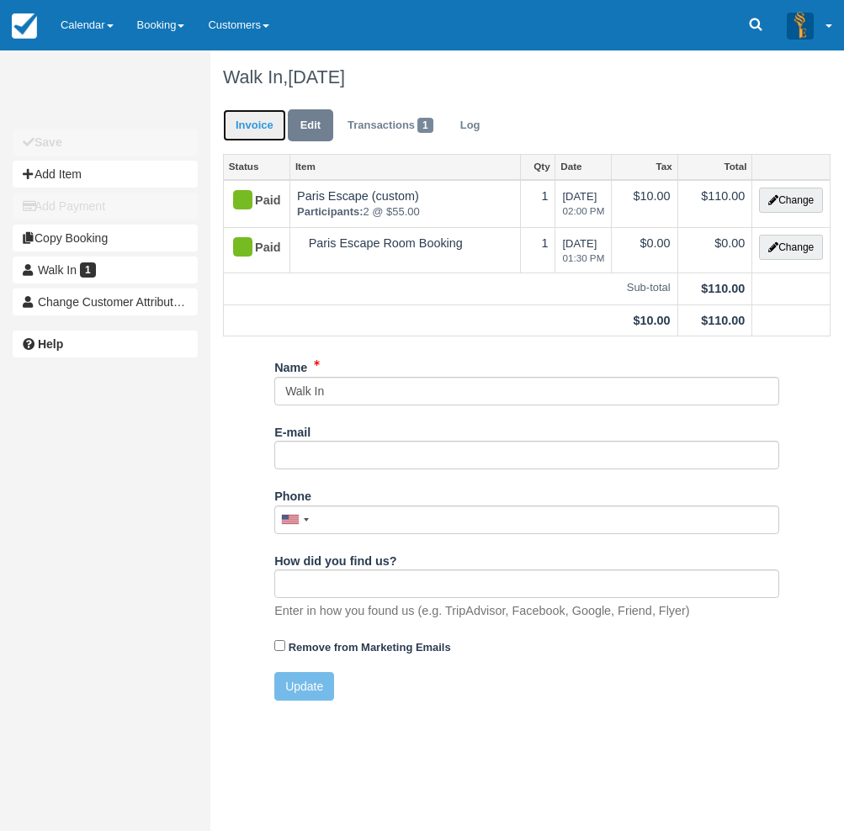
click at [259, 133] on link "Invoice" at bounding box center [254, 125] width 63 height 33
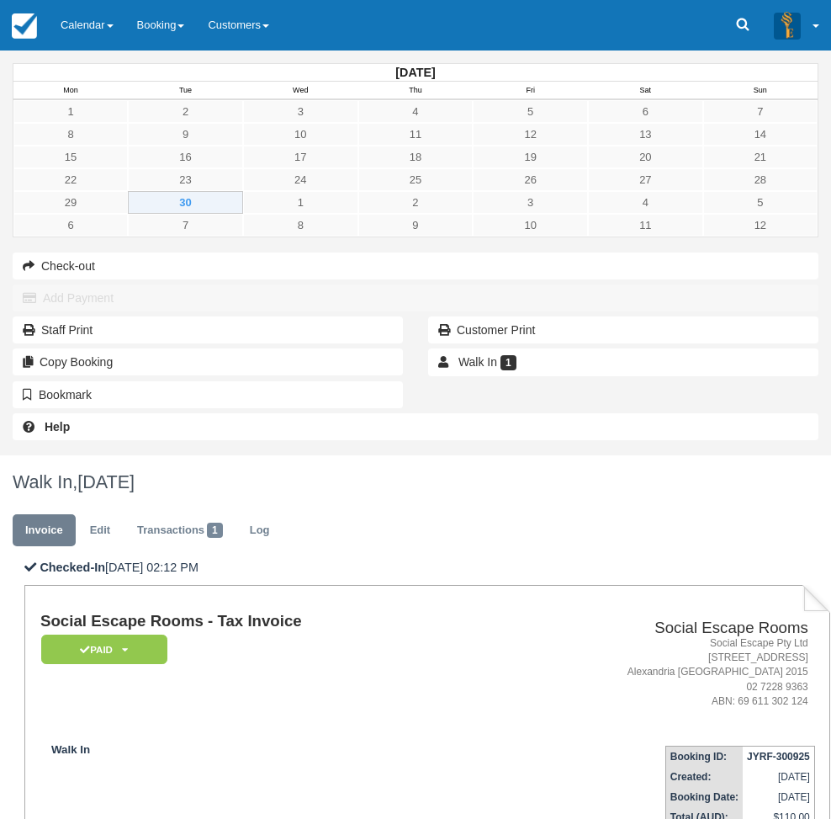
click at [370, 732] on td "Walk In" at bounding box center [262, 780] width 444 height 96
click at [74, 17] on link "Calendar" at bounding box center [87, 25] width 77 height 50
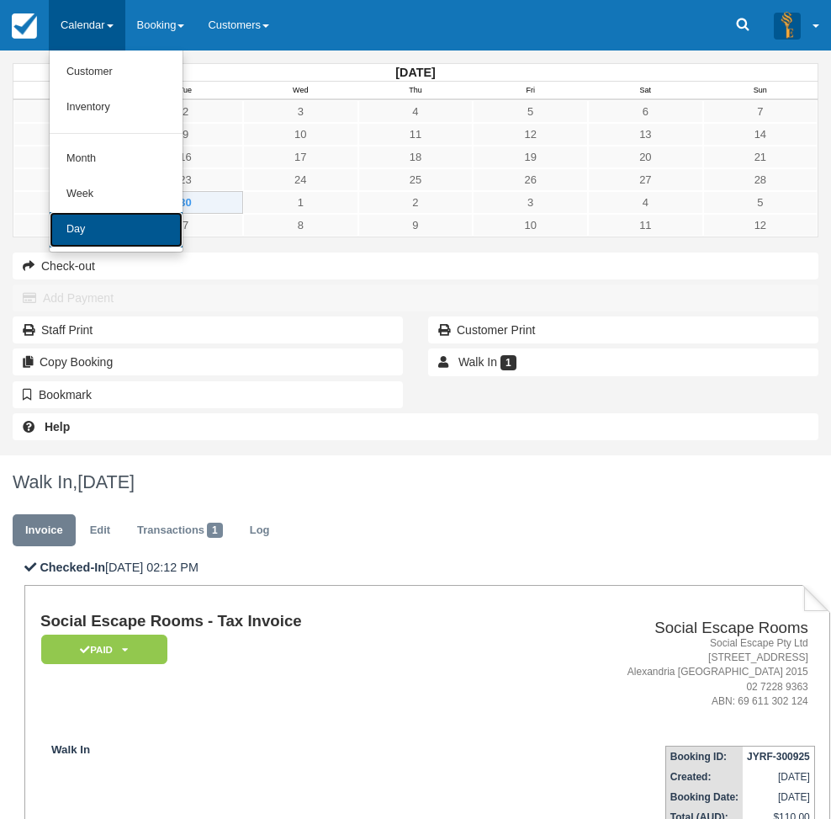
click at [113, 236] on link "Day" at bounding box center [116, 229] width 133 height 35
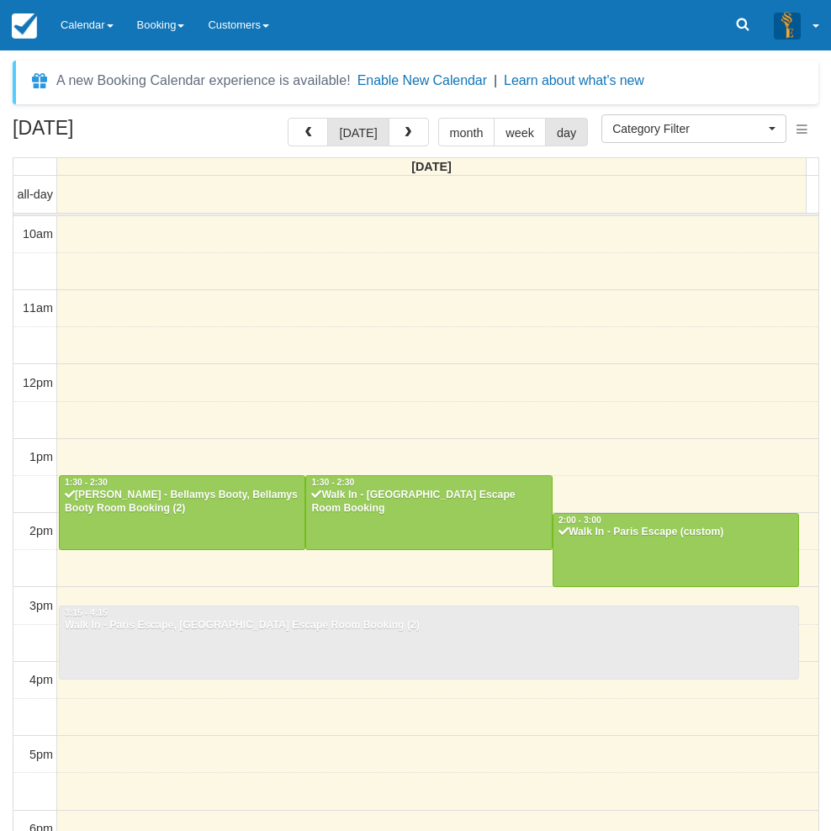
select select
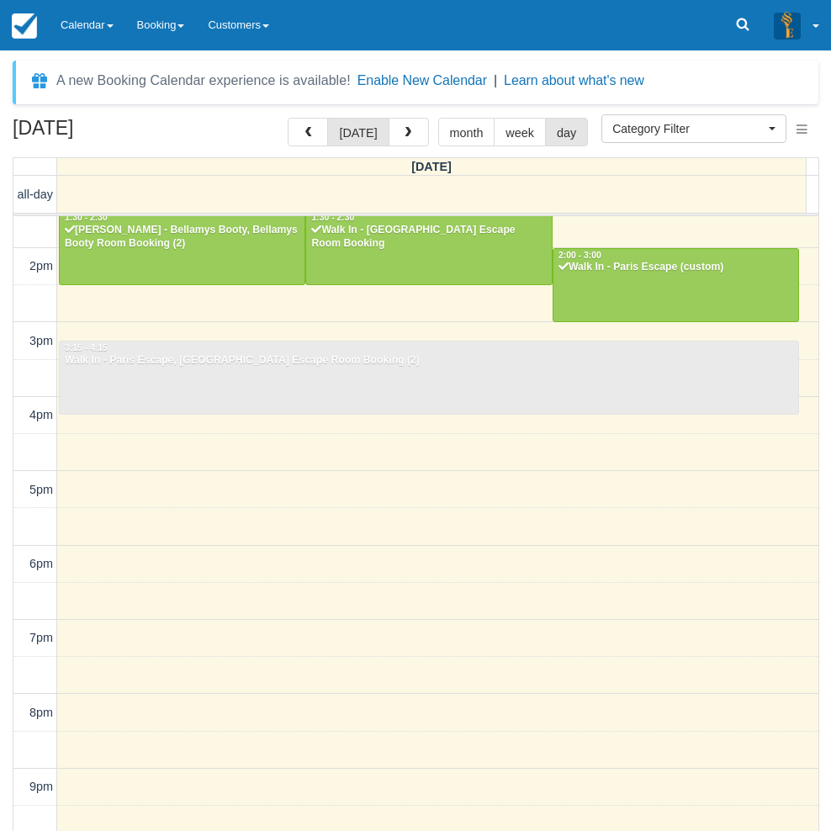
scroll to position [181, 0]
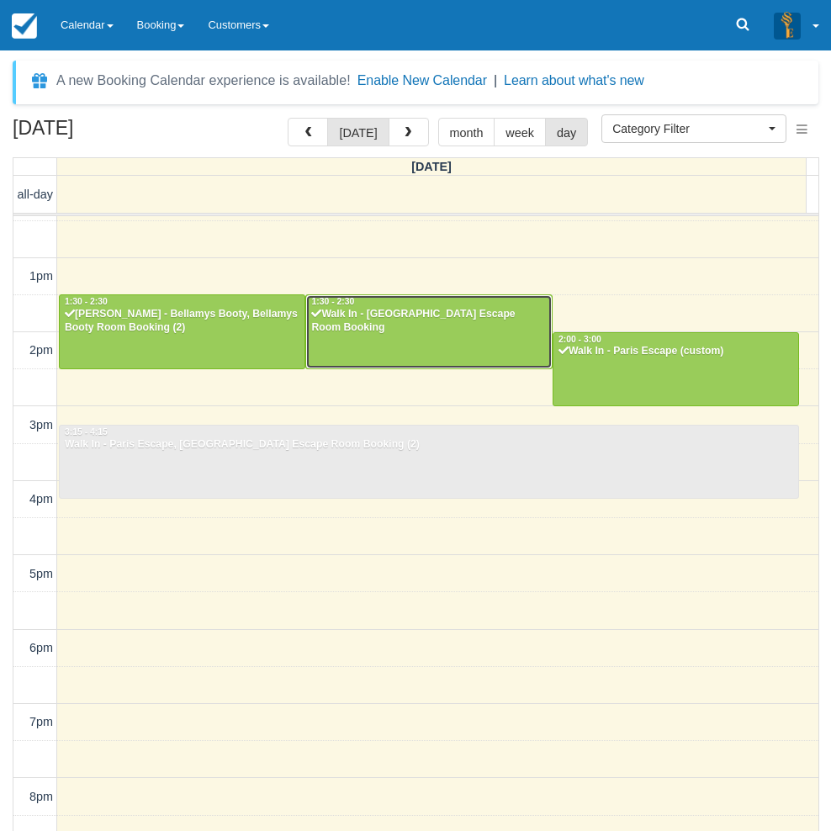
click at [501, 345] on div at bounding box center [428, 331] width 245 height 72
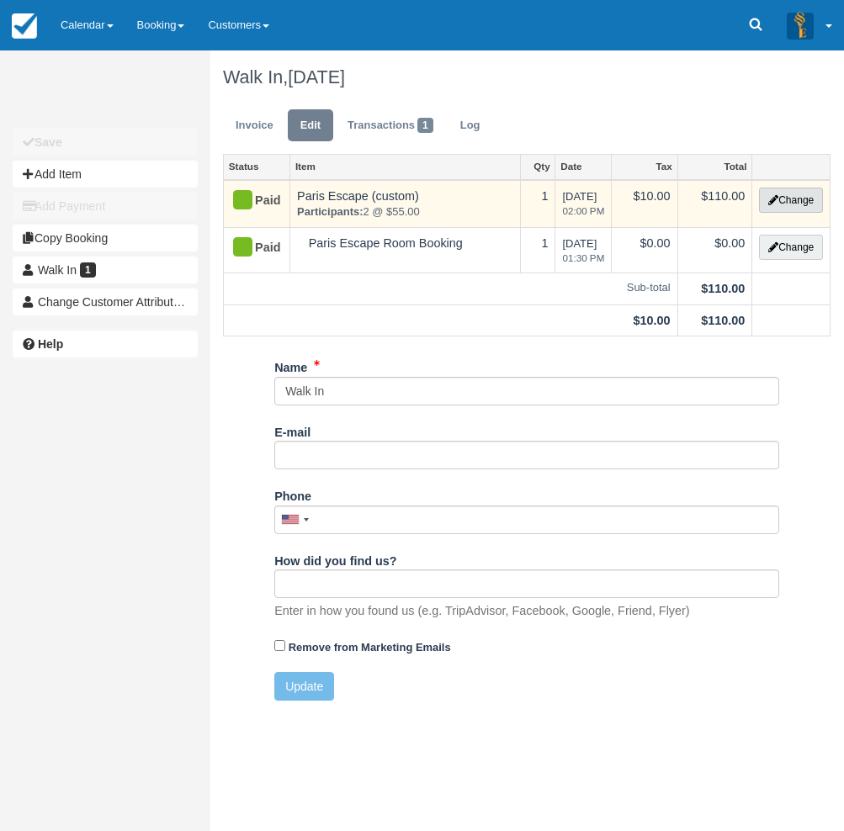
click at [768, 204] on icon "button" at bounding box center [773, 200] width 10 height 10
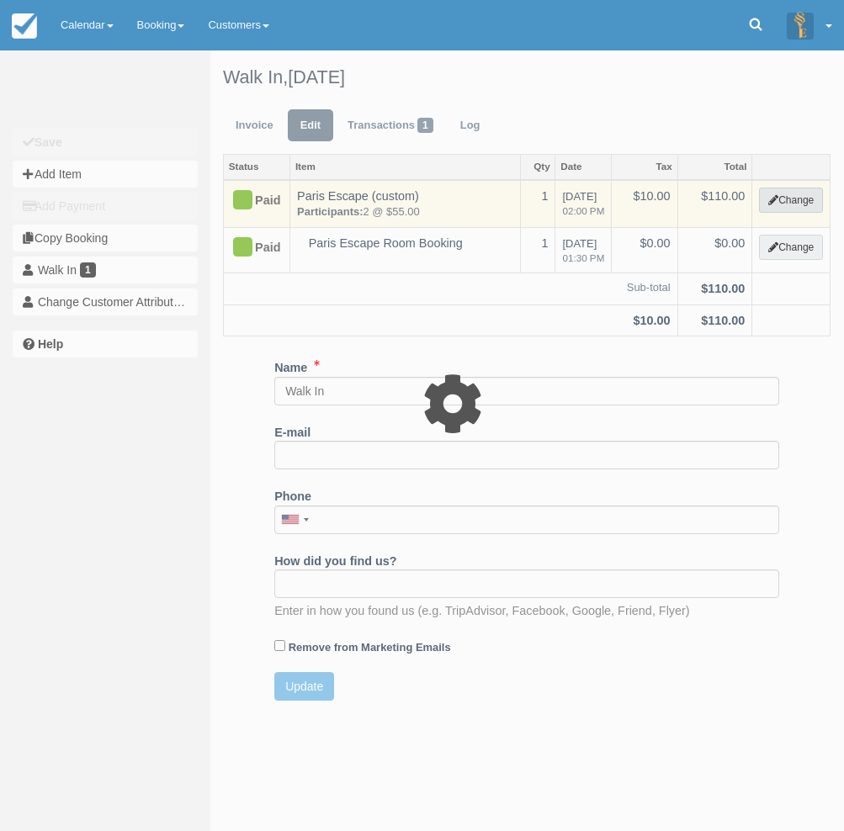
select select "2"
type input "110.00"
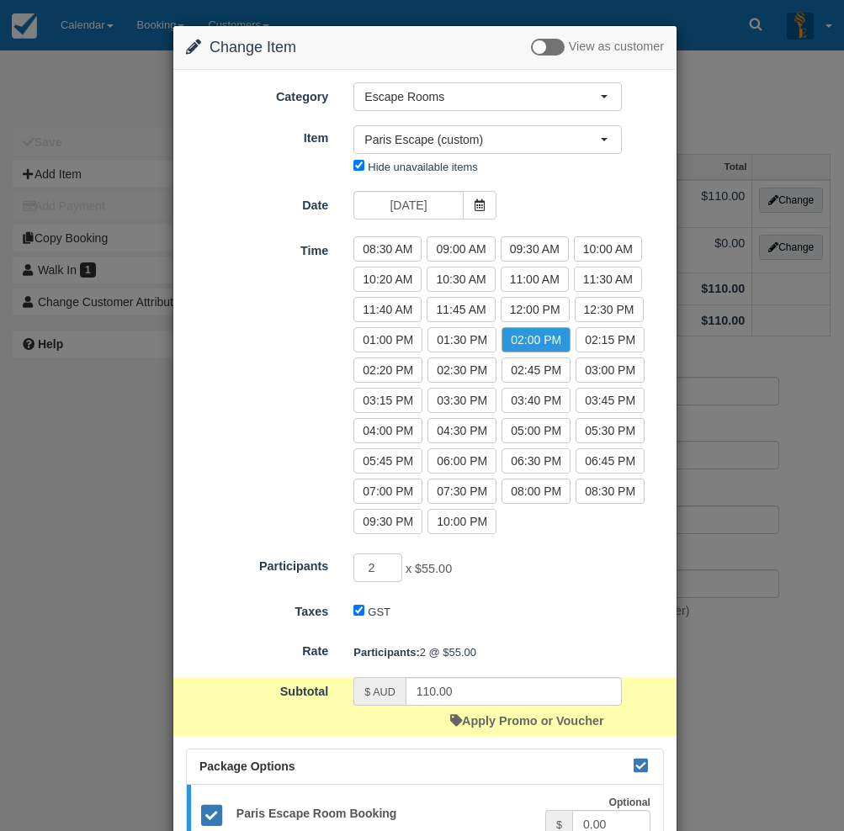
click at [723, 473] on div "Change Item Add Item View as customer Category Escape Rooms Merchandise Game Re…" at bounding box center [422, 415] width 844 height 831
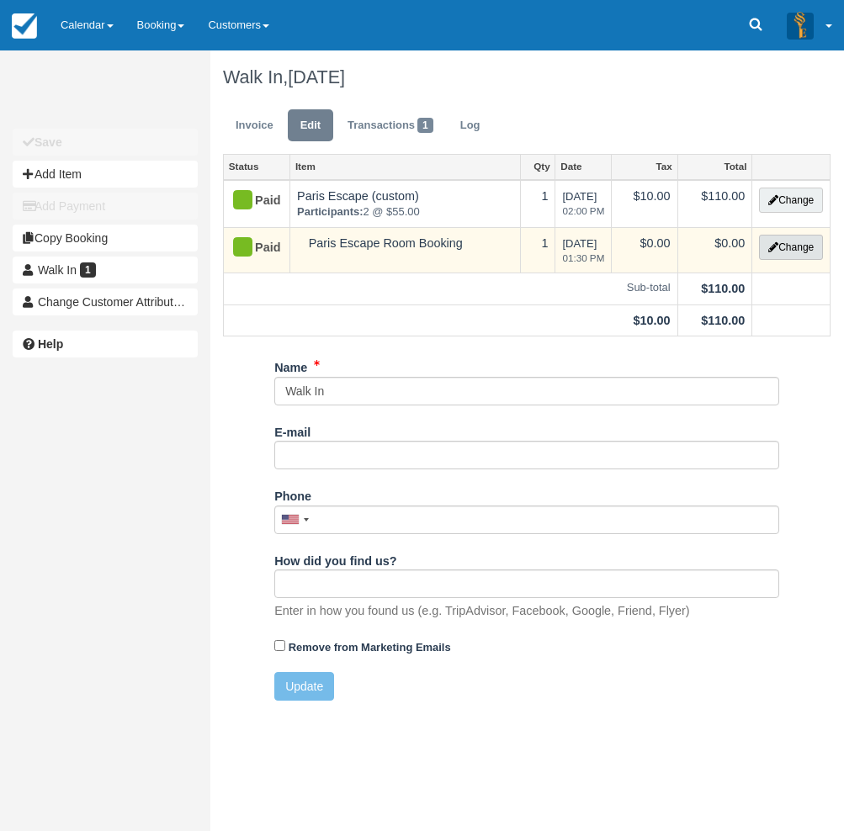
click at [793, 257] on button "Change" at bounding box center [791, 247] width 64 height 25
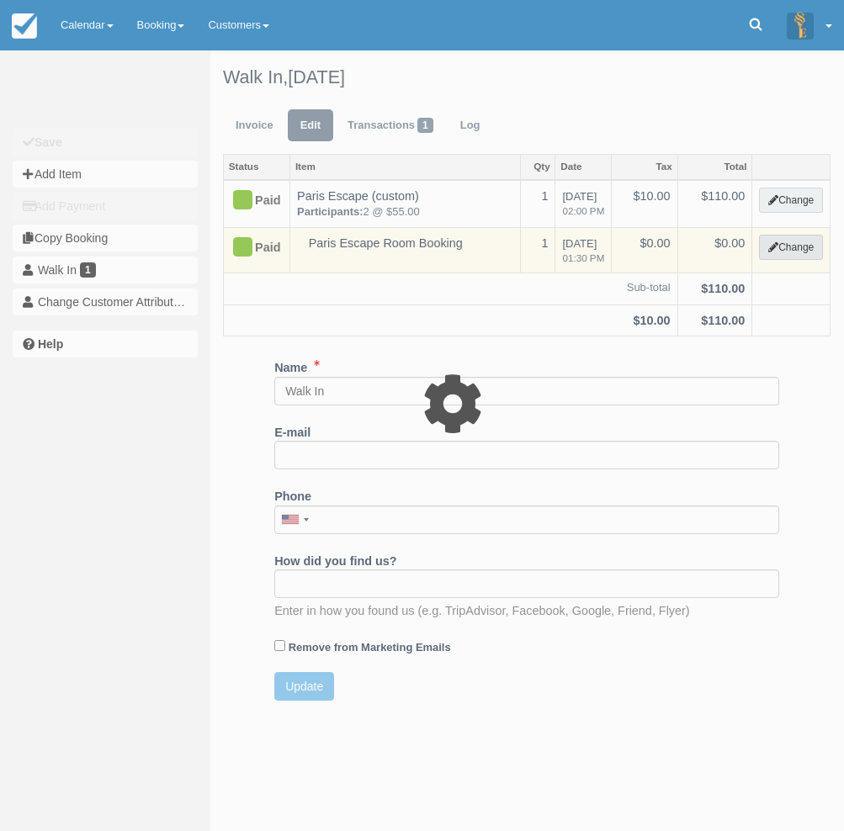
select select "6"
type input "0.00"
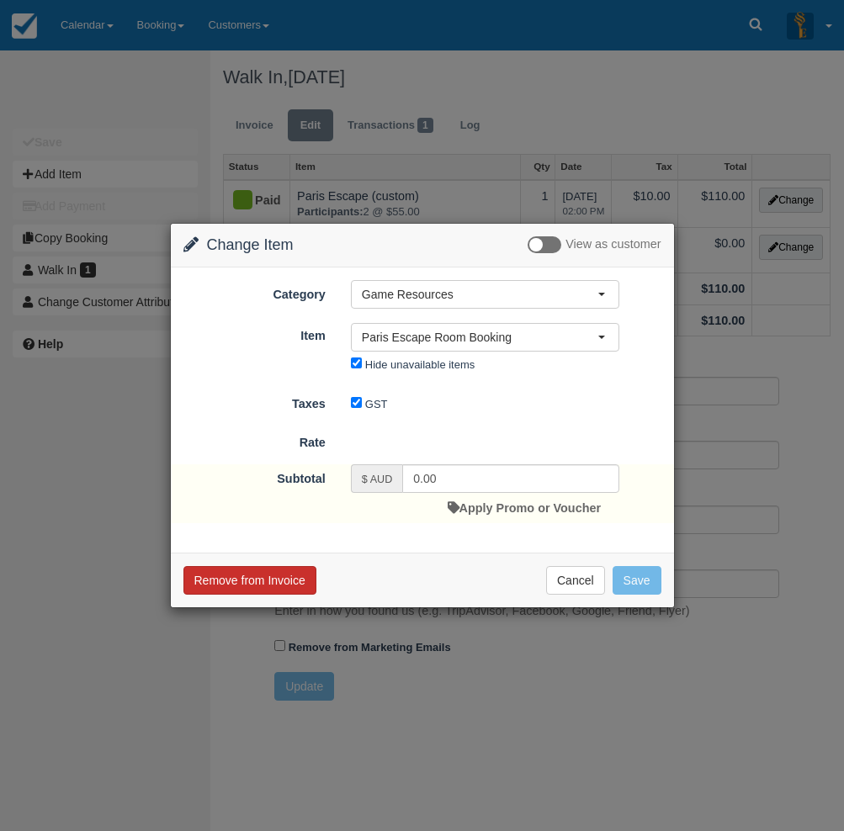
click at [262, 585] on button "Remove from Invoice" at bounding box center [249, 580] width 133 height 29
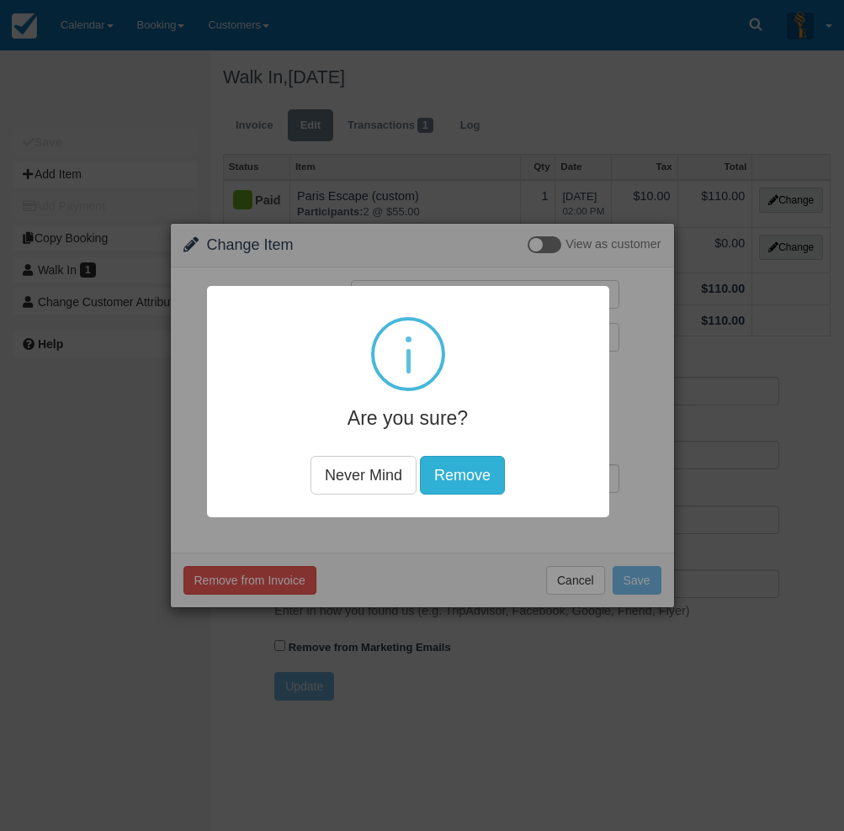
click at [464, 473] on button "Remove" at bounding box center [462, 475] width 85 height 39
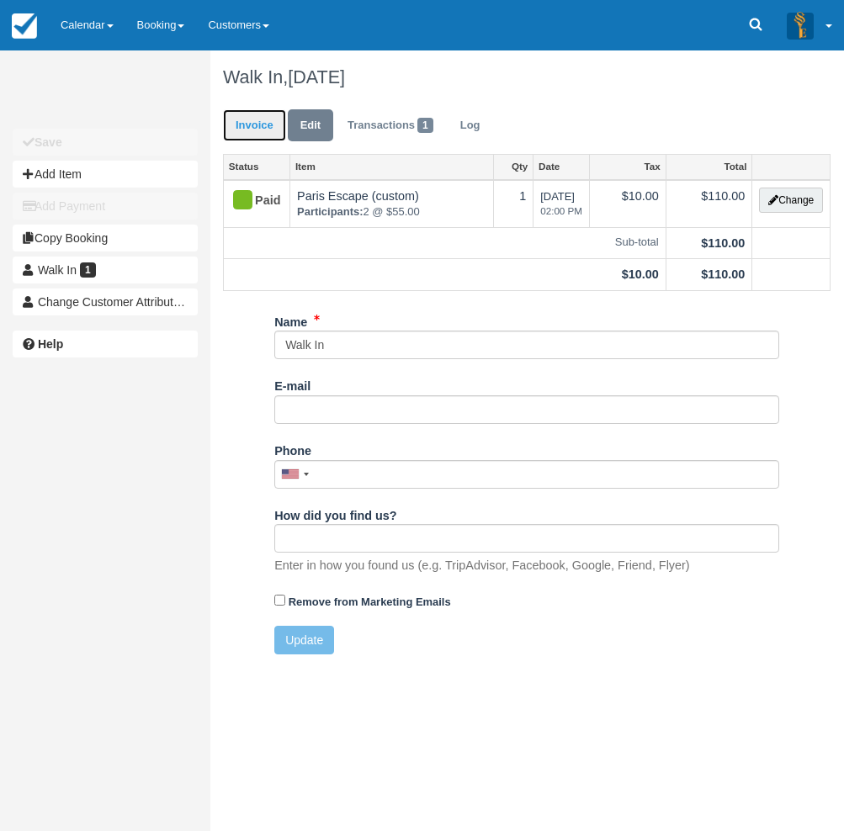
click at [252, 131] on link "Invoice" at bounding box center [254, 125] width 63 height 33
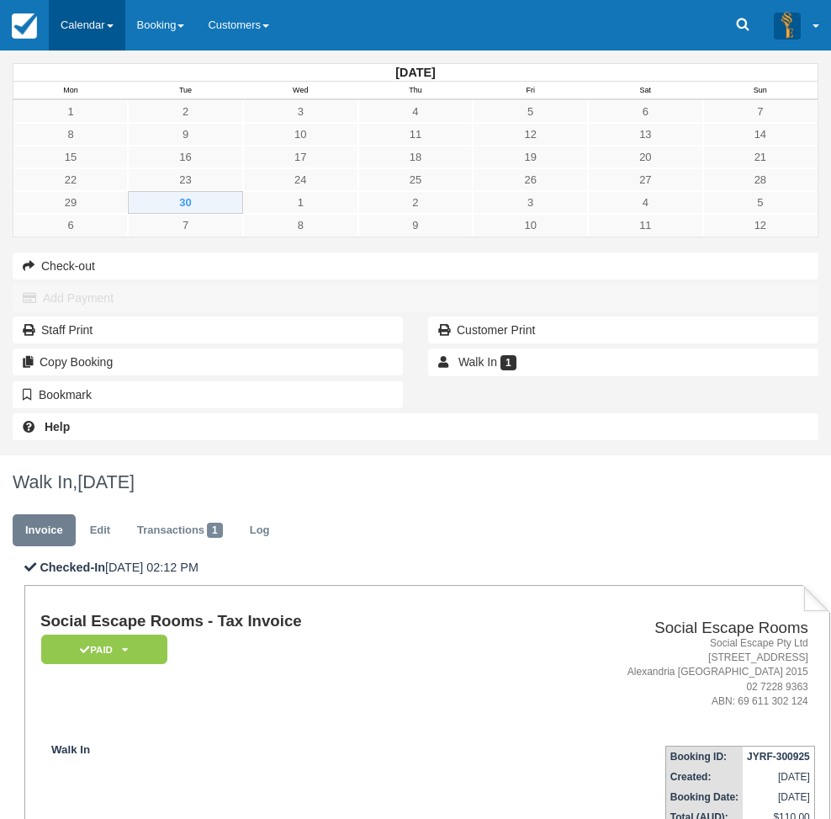
click at [88, 33] on link "Calendar" at bounding box center [87, 25] width 77 height 50
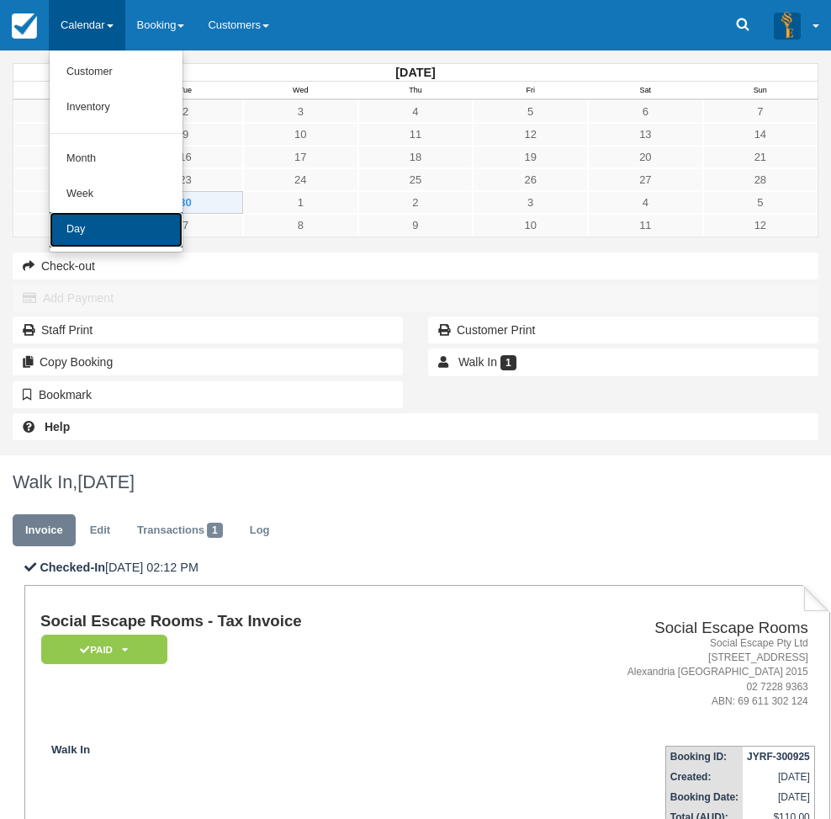
click at [113, 219] on link "Day" at bounding box center [116, 229] width 133 height 35
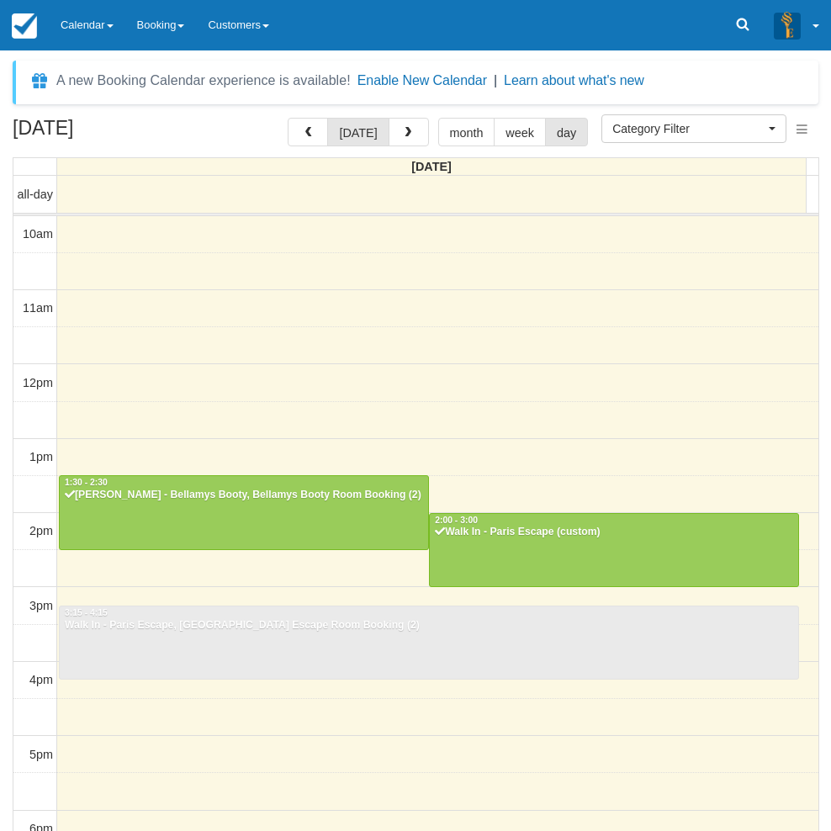
select select
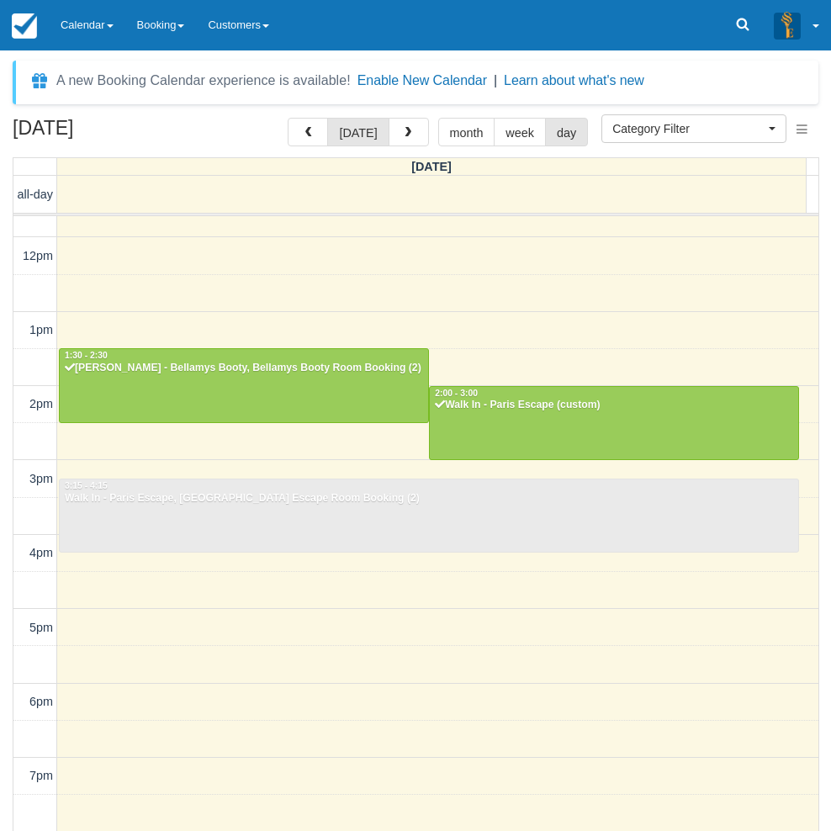
scroll to position [97, 0]
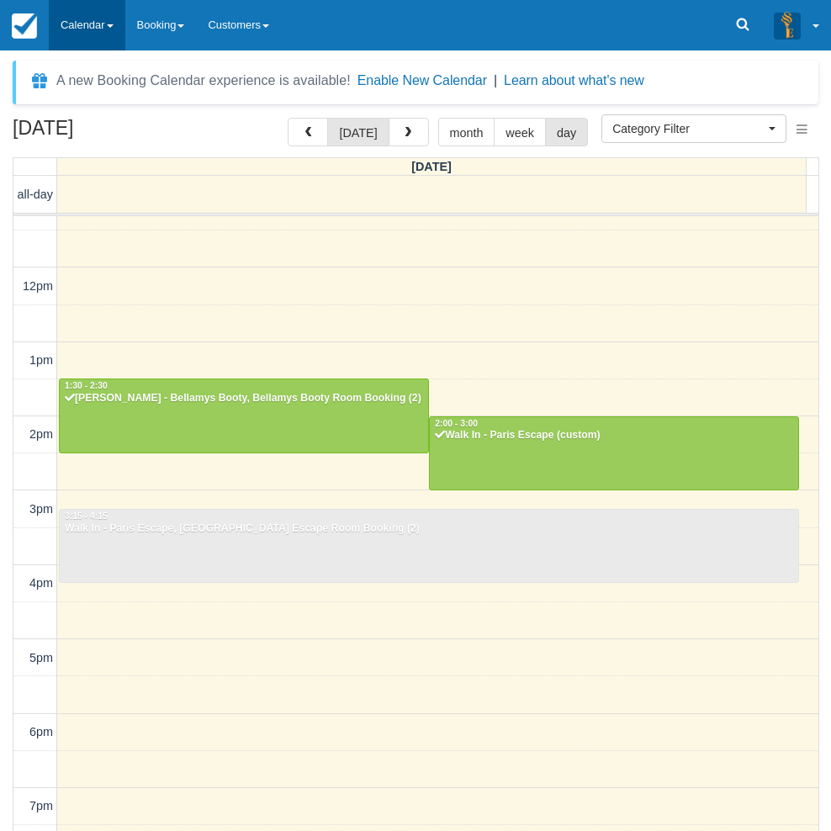
click at [84, 29] on link "Calendar" at bounding box center [87, 25] width 77 height 50
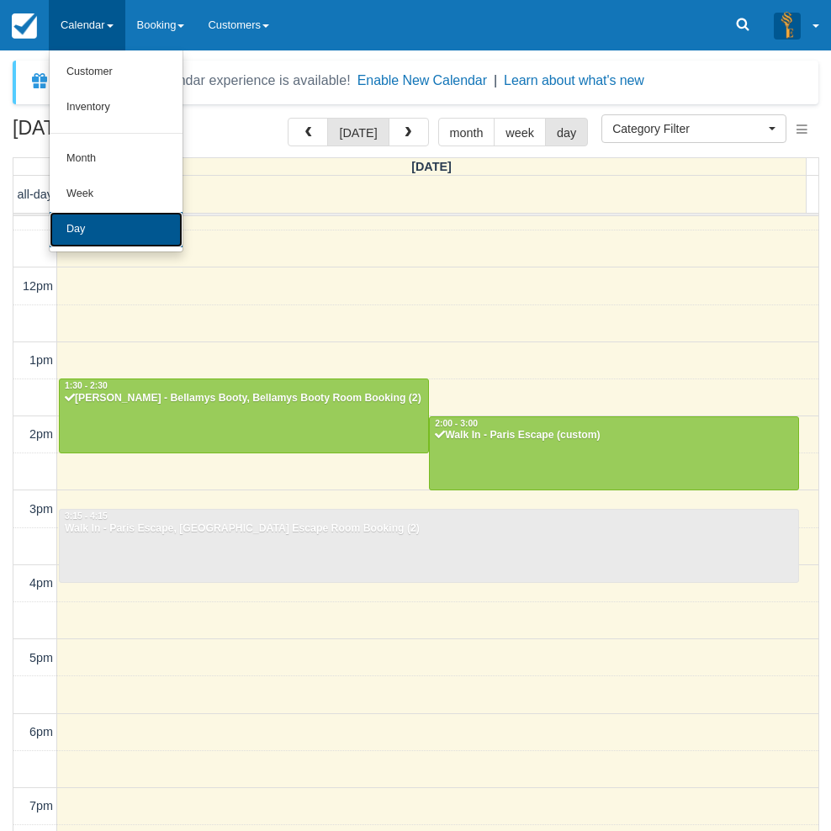
click at [111, 231] on link "Day" at bounding box center [116, 229] width 133 height 35
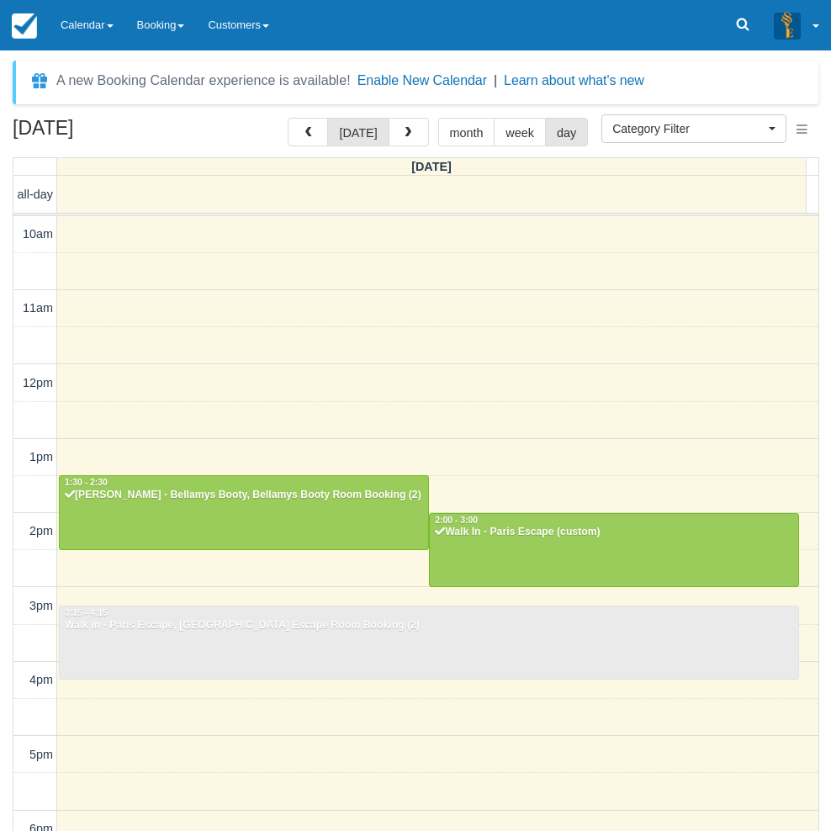
select select
